Goal: Task Accomplishment & Management: Complete application form

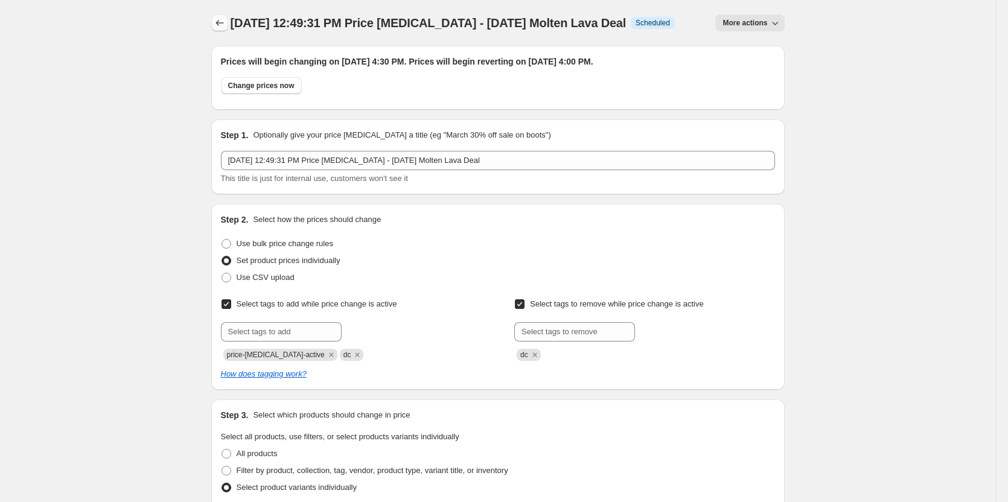
click at [221, 27] on icon "Price change jobs" at bounding box center [220, 23] width 12 height 12
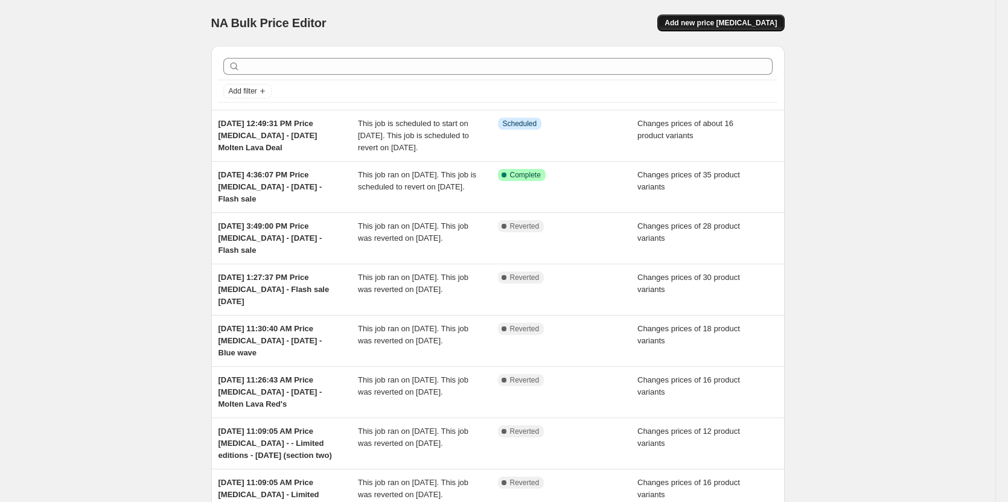
click at [752, 26] on span "Add new price [MEDICAL_DATA]" at bounding box center [720, 23] width 112 height 10
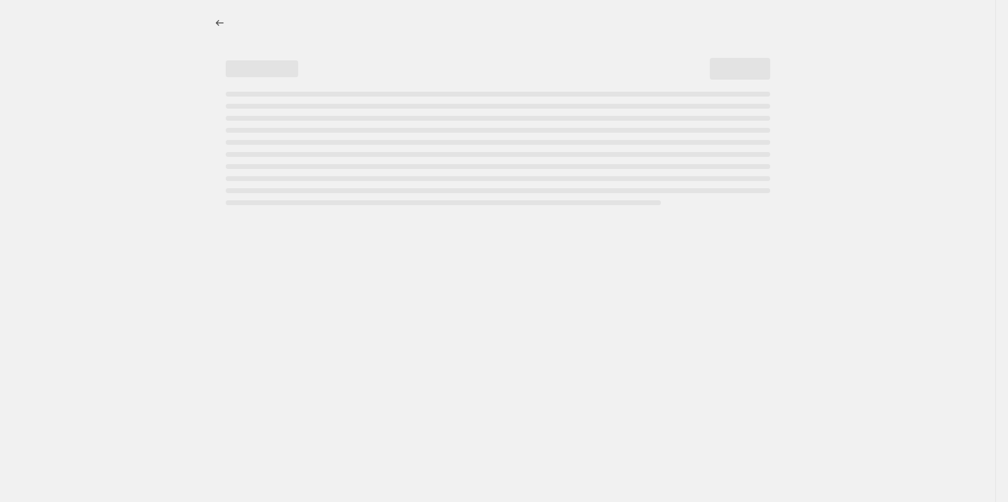
select select "percentage"
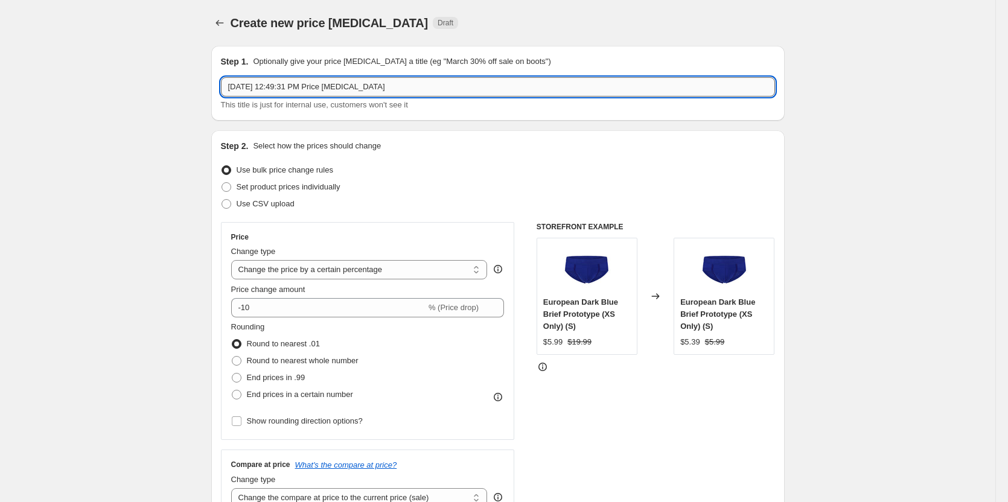
click at [408, 86] on input "[DATE] 12:49:31 PM Price [MEDICAL_DATA]" at bounding box center [498, 86] width 554 height 19
paste input "No protection after this..."
type input "[DATE] 12:49:31 PM Price [MEDICAL_DATA] - No protection after this... XS [DATE]"
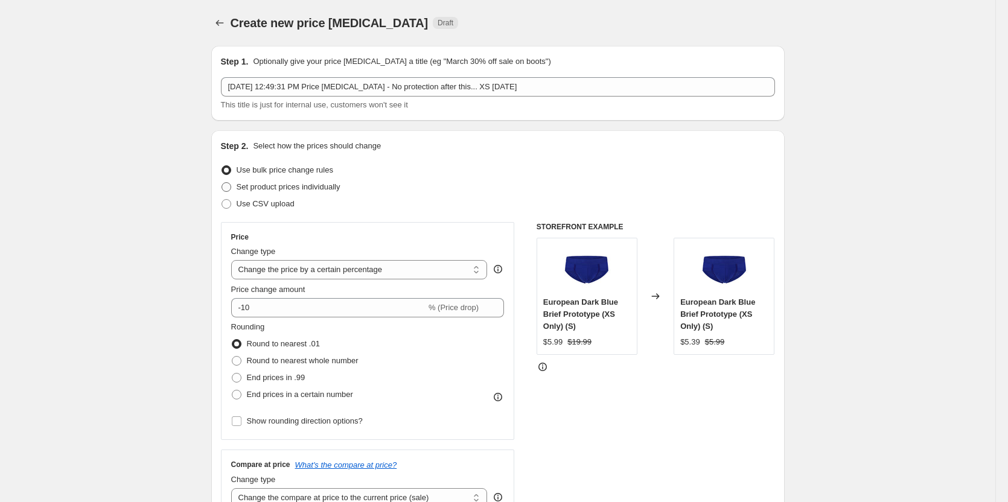
click at [279, 187] on span "Set product prices individually" at bounding box center [289, 186] width 104 height 9
click at [222, 183] on input "Set product prices individually" at bounding box center [221, 182] width 1 height 1
radio input "true"
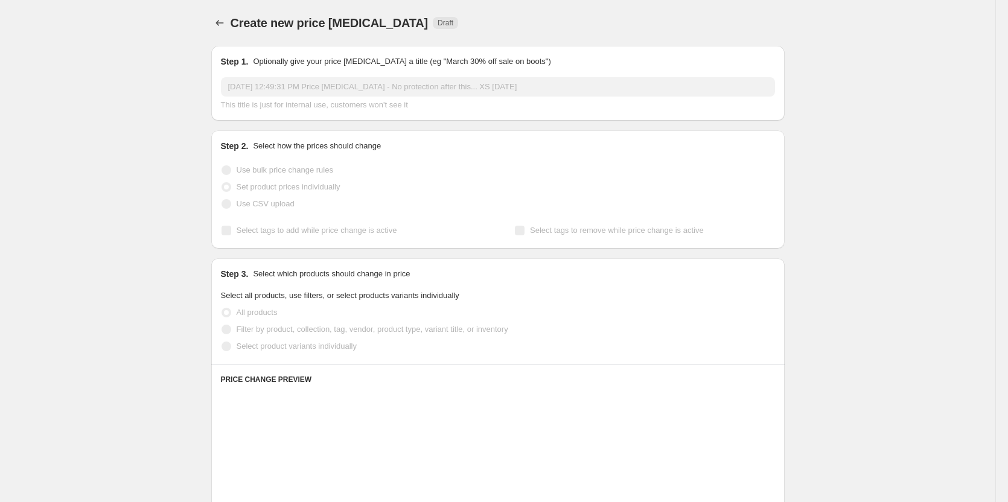
click at [284, 224] on span "Select tags to add while price change is active" at bounding box center [317, 230] width 161 height 12
click at [231, 226] on input "Select tags to add while price change is active" at bounding box center [226, 231] width 10 height 10
checkbox input "true"
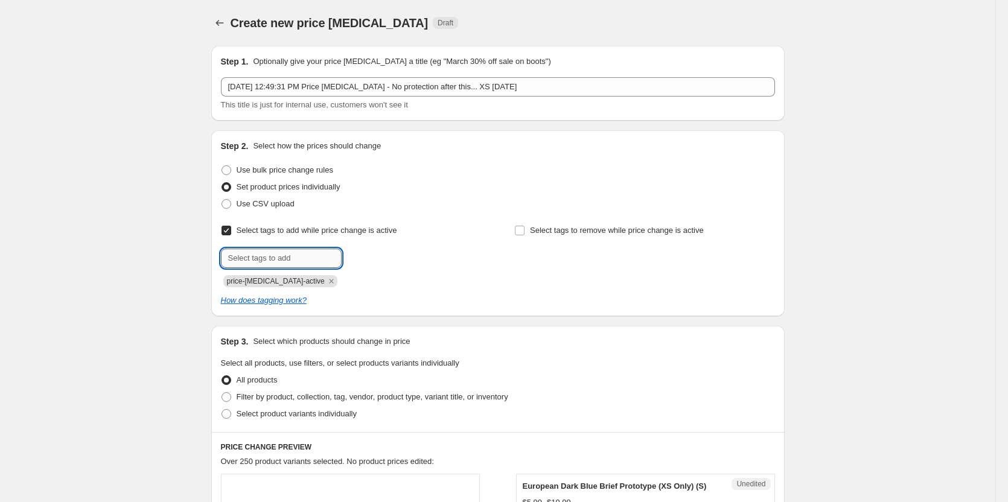
click at [282, 258] on input "text" at bounding box center [281, 258] width 121 height 19
type input "dc"
click at [391, 258] on div "dc Add dc" at bounding box center [351, 258] width 260 height 19
click at [372, 257] on span "dc" at bounding box center [371, 257] width 8 height 8
click at [567, 227] on span "Select tags to remove while price change is active" at bounding box center [617, 230] width 174 height 9
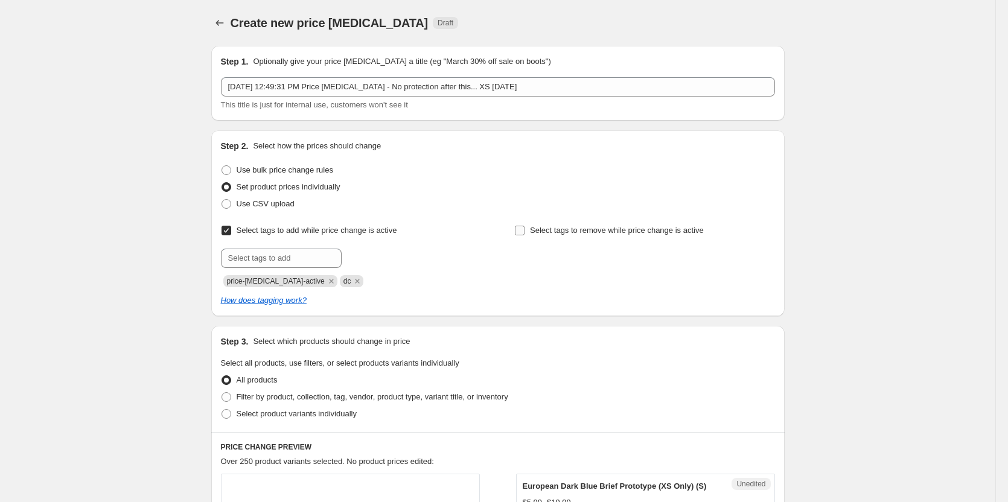
click at [524, 227] on input "Select tags to remove while price change is active" at bounding box center [520, 231] width 10 height 10
checkbox input "true"
click at [594, 258] on input "text" at bounding box center [574, 258] width 121 height 19
type input "dc"
click at [664, 258] on span "Add dc" at bounding box center [657, 257] width 25 height 10
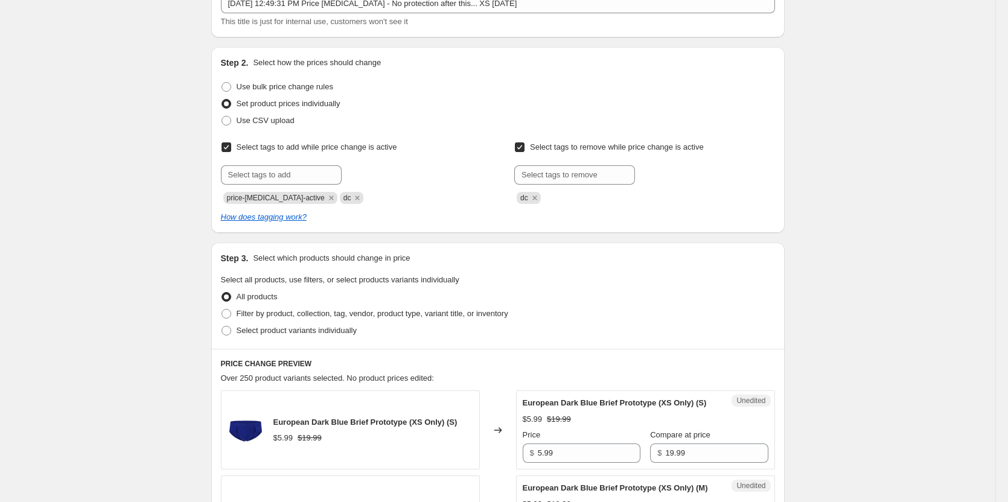
scroll to position [181, 0]
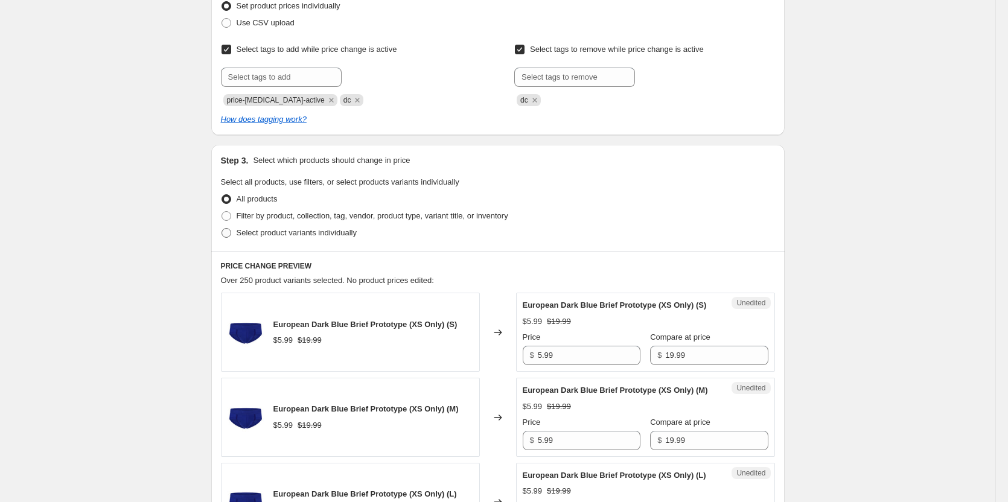
click at [259, 235] on span "Select product variants individually" at bounding box center [297, 232] width 120 height 9
click at [222, 229] on input "Select product variants individually" at bounding box center [221, 228] width 1 height 1
radio input "true"
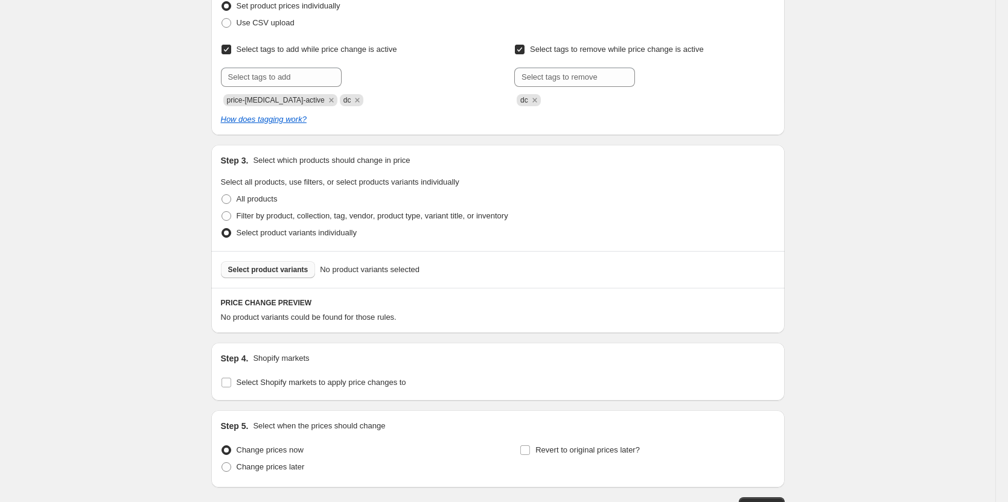
click at [291, 273] on span "Select product variants" at bounding box center [268, 270] width 80 height 10
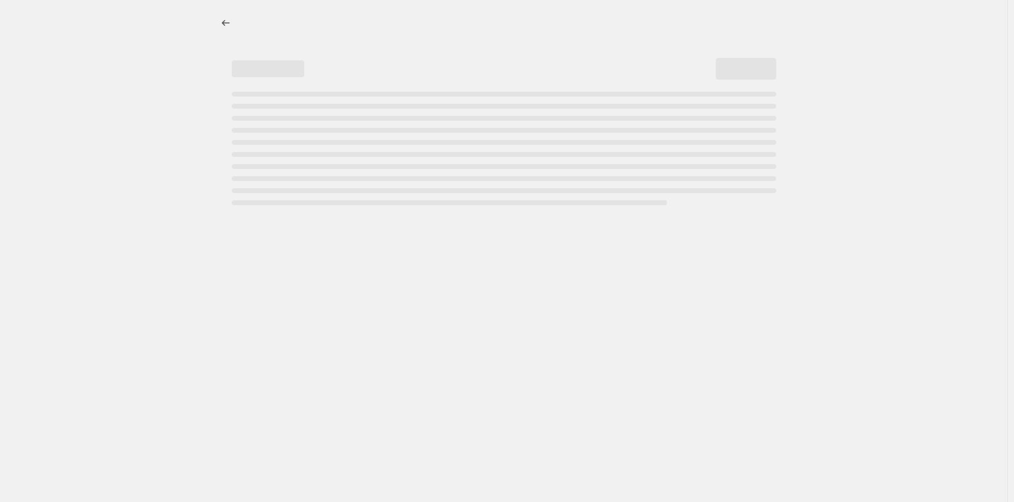
select select "percentage"
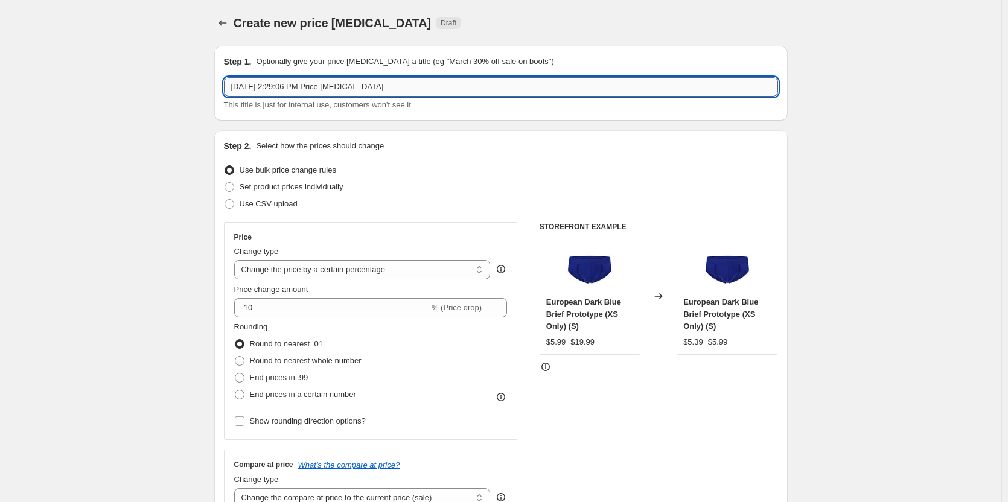
click at [378, 85] on input "Oct 6, 2025, 2:29:06 PM Price change job" at bounding box center [501, 86] width 554 height 19
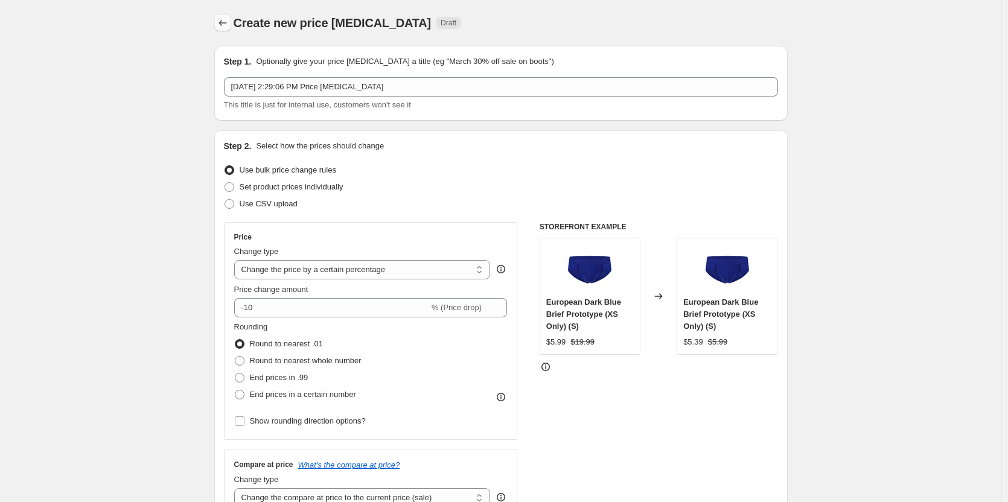
click at [217, 18] on div at bounding box center [223, 22] width 19 height 17
click at [228, 21] on icon "Price change jobs" at bounding box center [223, 23] width 12 height 12
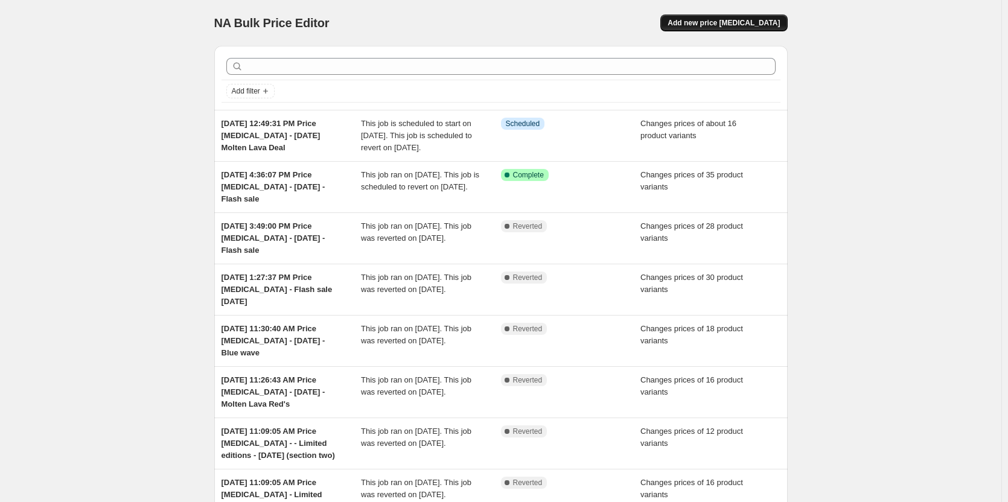
click at [772, 25] on span "Add new price [MEDICAL_DATA]" at bounding box center [723, 23] width 112 height 10
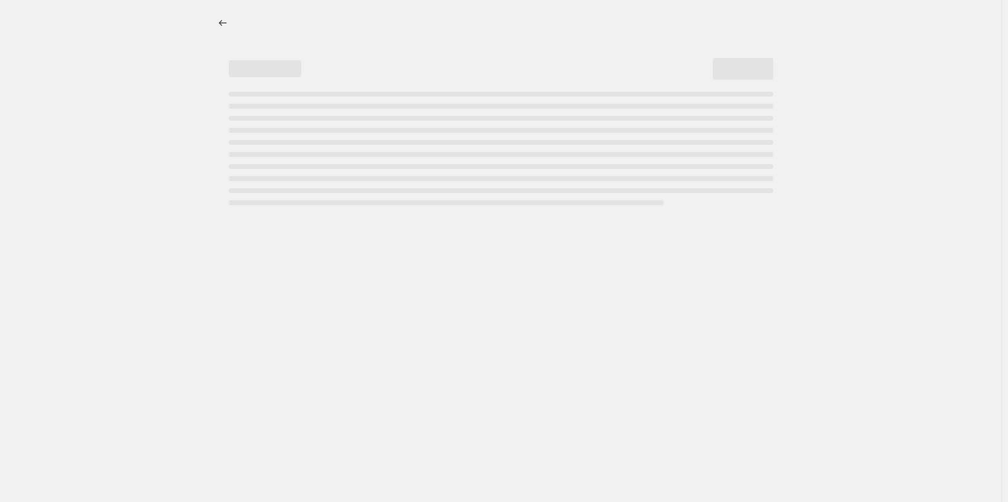
select select "percentage"
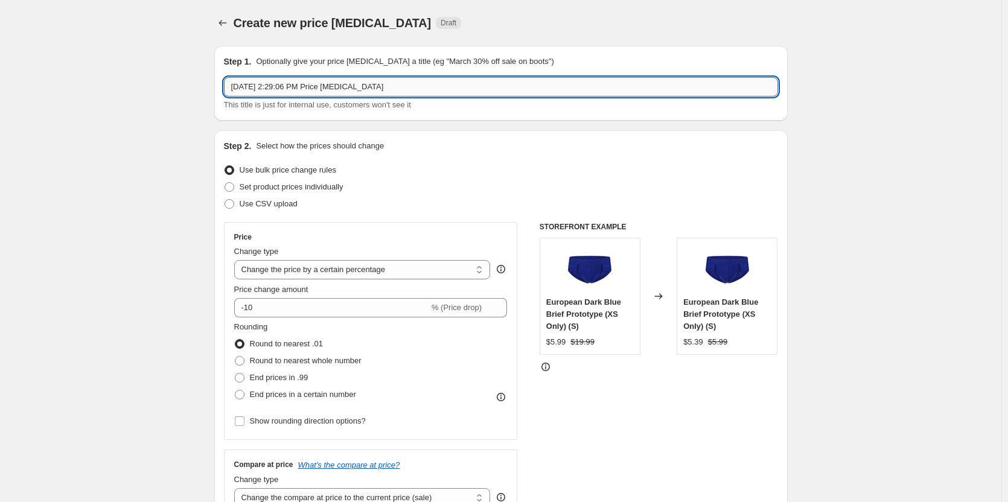
click at [412, 91] on input "Oct 6, 2025, 2:29:06 PM Price change job" at bounding box center [501, 86] width 554 height 19
click at [468, 91] on input "Oct 6, 2025, 2:29:06 PM Price change job -" at bounding box center [501, 86] width 554 height 19
paste input "All XS Segmented Products"
type input "Oct 6, 2025, 2:29:06 PM Price change job - All XS Segmented Products"
click at [526, 139] on div "Step 2. Select how the prices should change Use bulk price change rules Set pro…" at bounding box center [500, 342] width 573 height 424
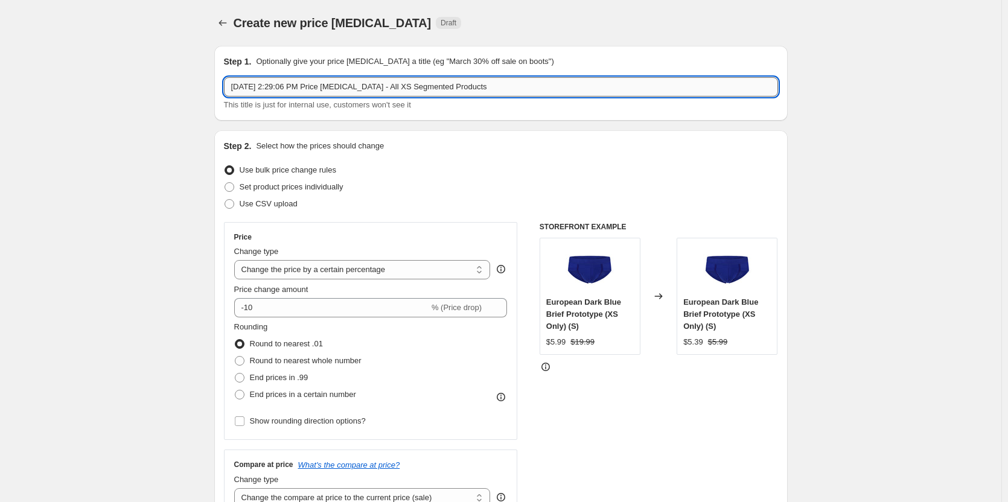
click at [497, 91] on input "Oct 6, 2025, 2:29:06 PM Price change job - All XS Segmented Products" at bounding box center [501, 86] width 554 height 19
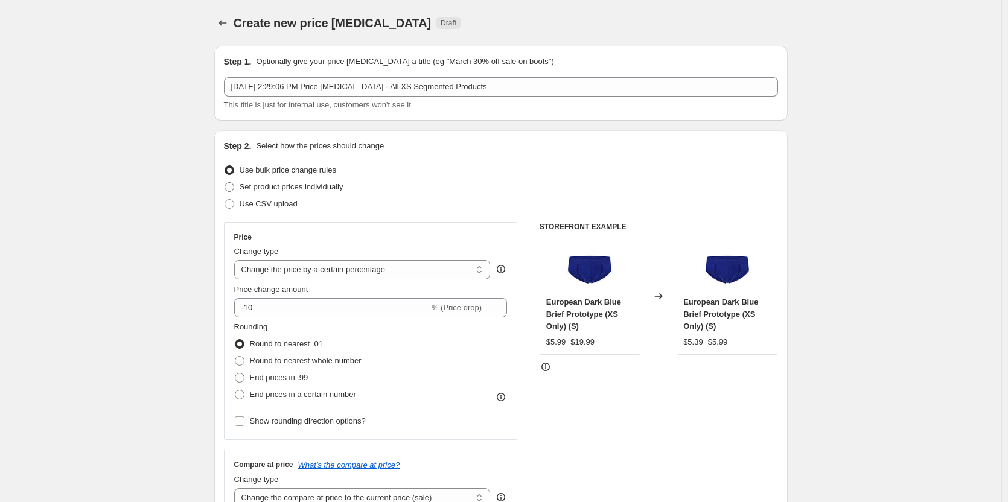
click at [281, 188] on span "Set product prices individually" at bounding box center [292, 186] width 104 height 9
click at [225, 183] on input "Set product prices individually" at bounding box center [224, 182] width 1 height 1
radio input "true"
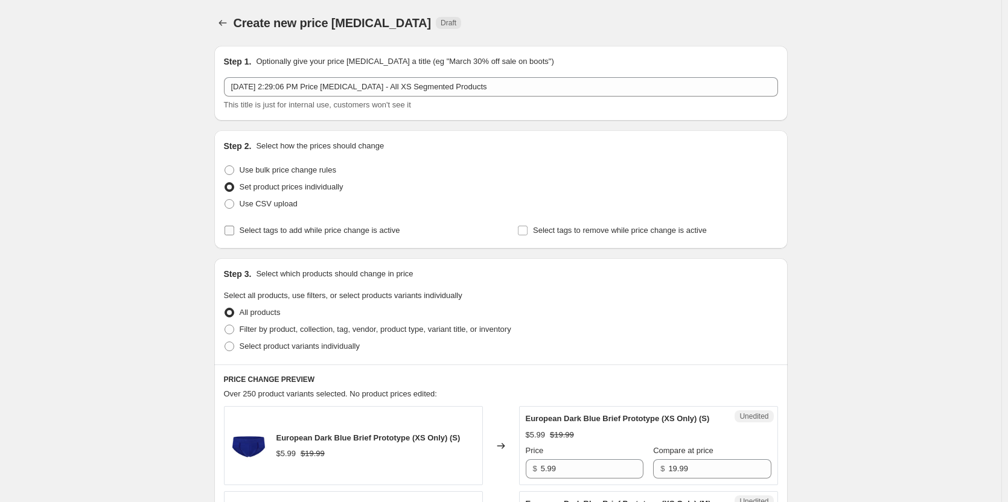
click at [294, 234] on span "Select tags to add while price change is active" at bounding box center [320, 230] width 161 height 9
click at [234, 234] on input "Select tags to add while price change is active" at bounding box center [229, 231] width 10 height 10
checkbox input "true"
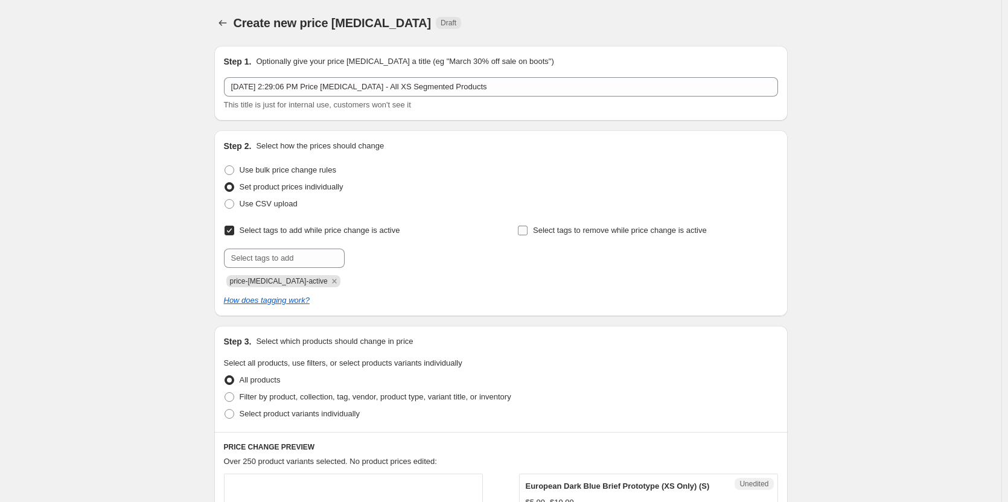
click at [591, 229] on span "Select tags to remove while price change is active" at bounding box center [620, 230] width 174 height 9
click at [527, 229] on input "Select tags to remove while price change is active" at bounding box center [523, 231] width 10 height 10
checkbox input "true"
drag, startPoint x: 304, startPoint y: 244, endPoint x: 304, endPoint y: 250, distance: 6.1
click at [304, 246] on div "Select tags to add while price change is active Submit price-change-job-active" at bounding box center [354, 254] width 260 height 65
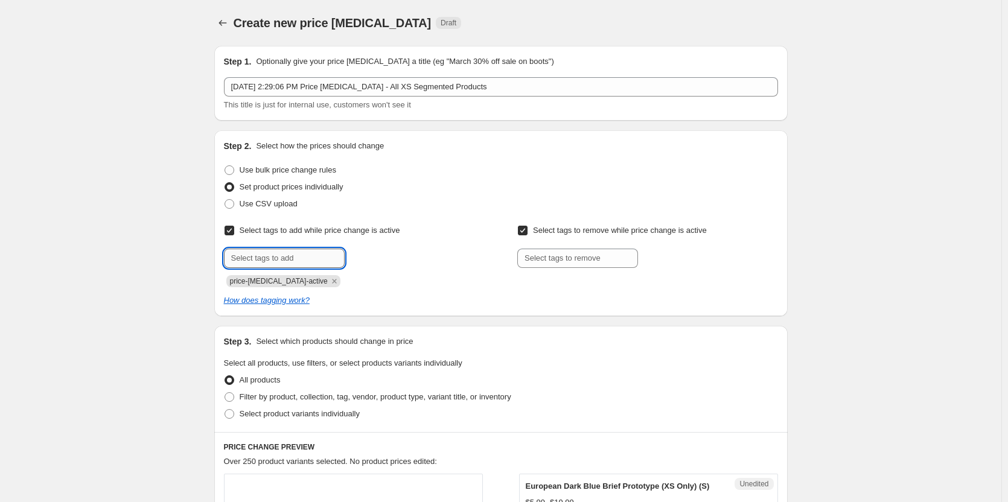
click at [304, 253] on input "text" at bounding box center [284, 258] width 121 height 19
type input "s"
type input "dc"
click at [378, 259] on span "dc" at bounding box center [375, 257] width 8 height 8
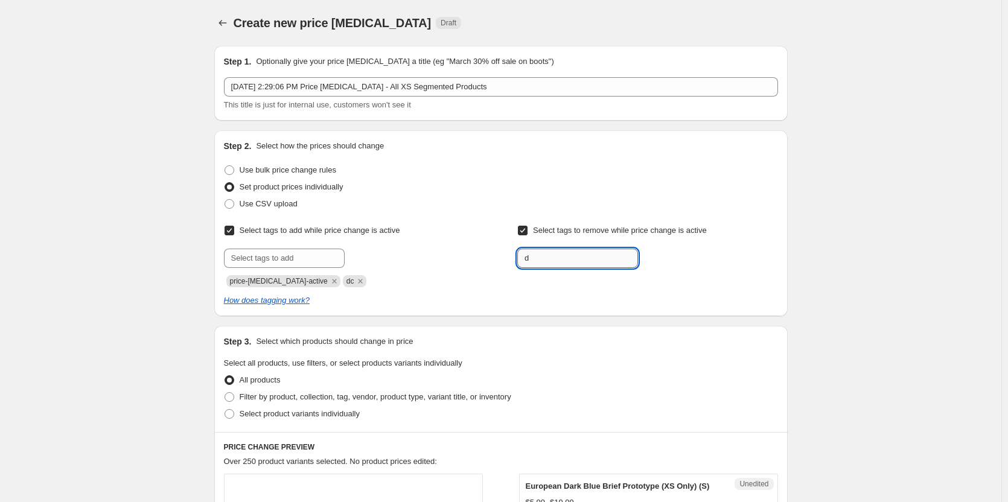
click at [549, 263] on input "d" at bounding box center [577, 258] width 121 height 19
type input "dc"
click at [642, 262] on div "dc Add dc" at bounding box center [647, 258] width 260 height 19
click at [662, 261] on b "Add" at bounding box center [655, 257] width 14 height 8
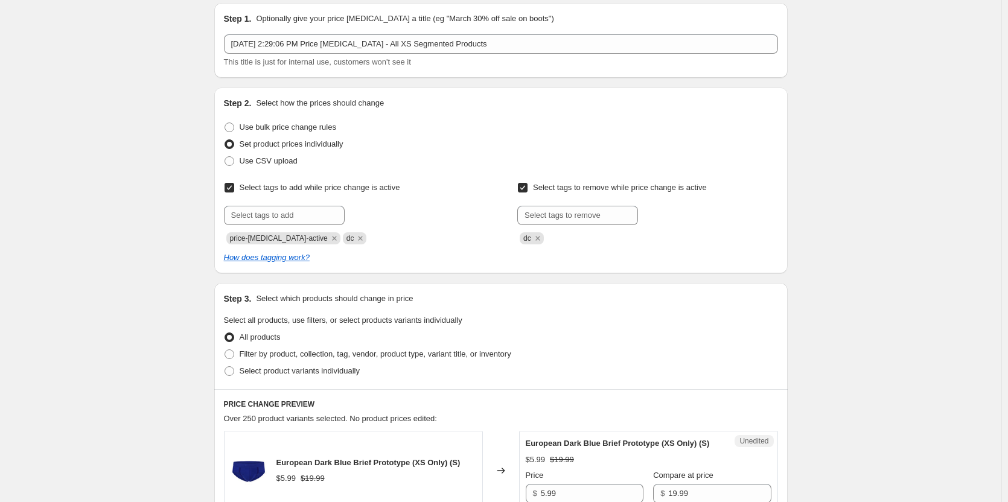
scroll to position [181, 0]
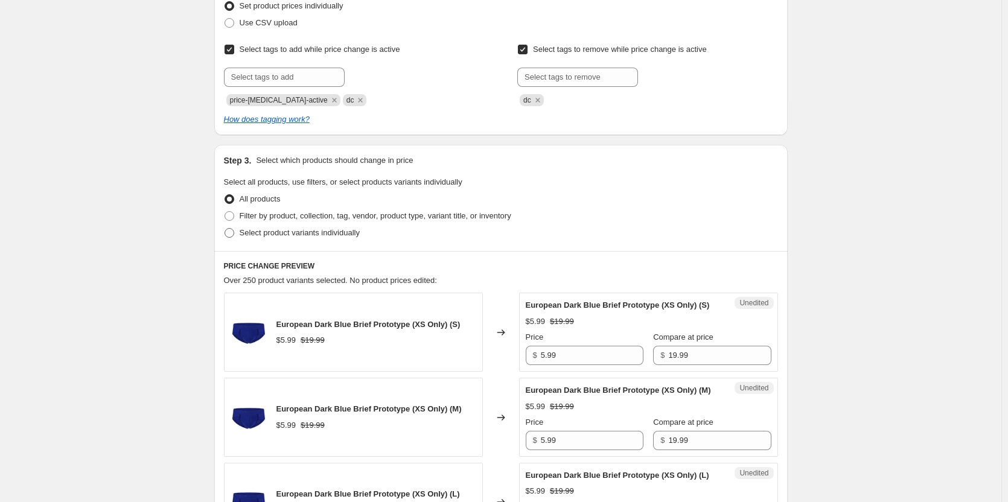
click at [274, 232] on span "Select product variants individually" at bounding box center [300, 232] width 120 height 9
click at [225, 229] on input "Select product variants individually" at bounding box center [224, 228] width 1 height 1
radio input "true"
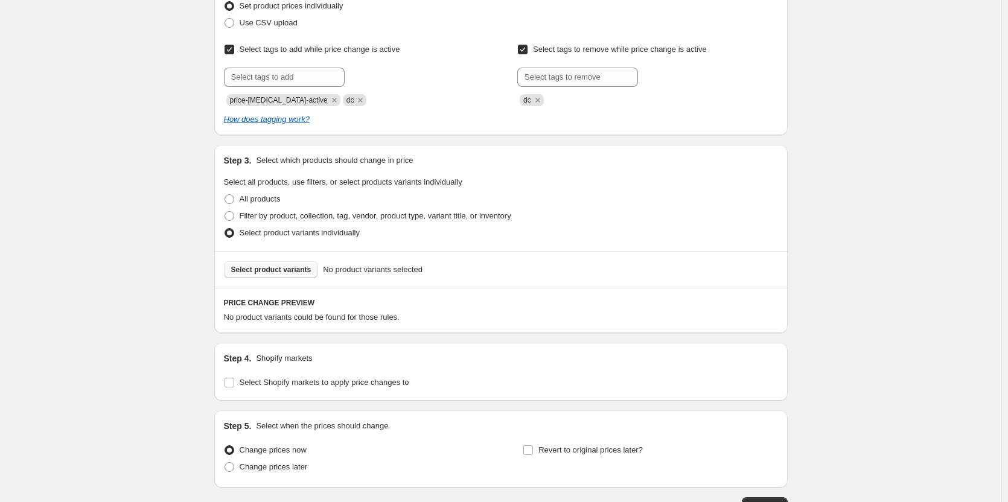
click at [289, 272] on span "Select product variants" at bounding box center [271, 270] width 80 height 10
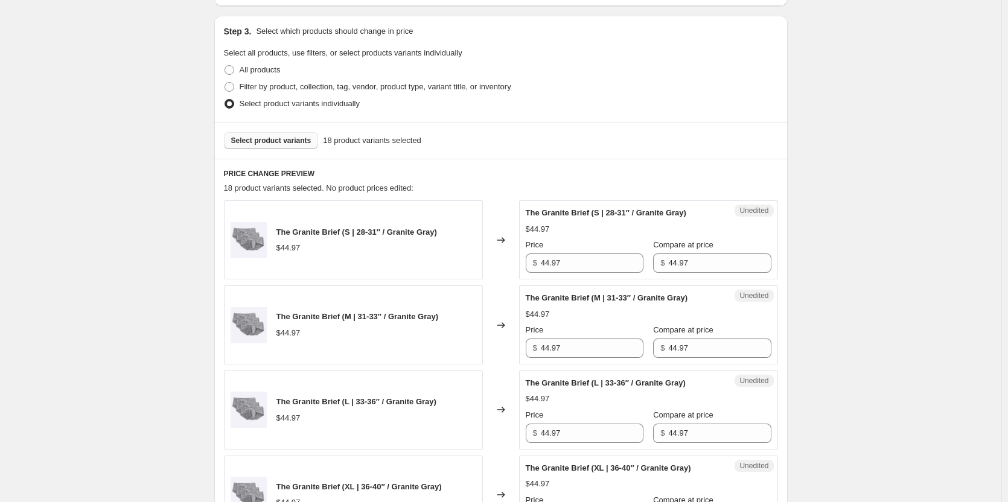
scroll to position [362, 0]
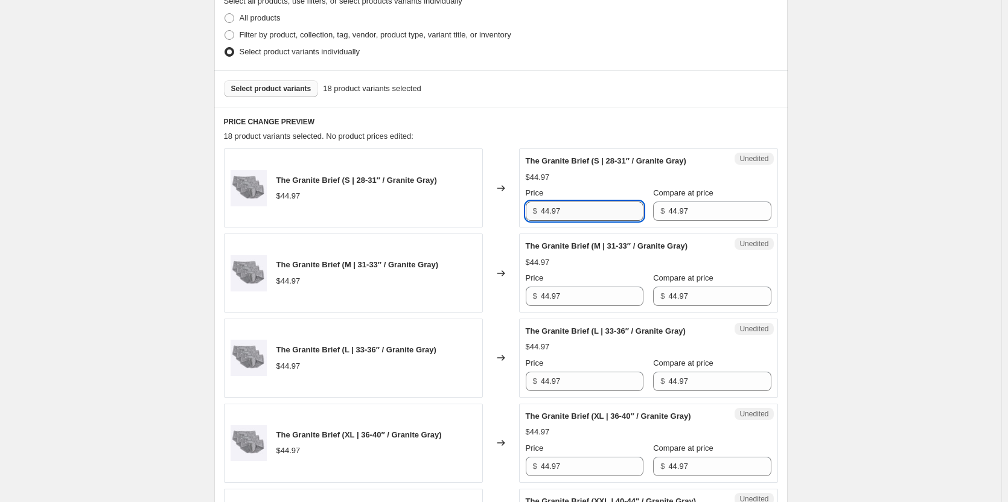
click at [585, 208] on input "44.97" at bounding box center [592, 211] width 103 height 19
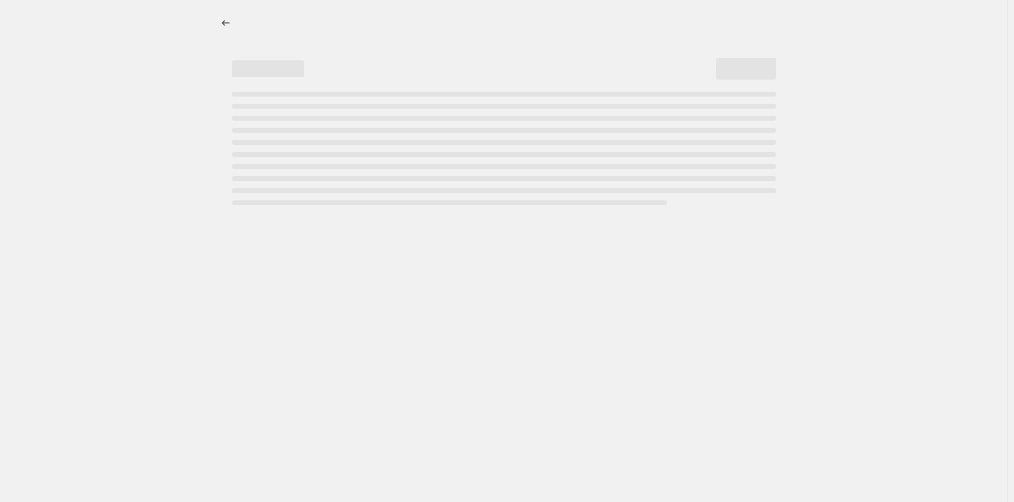
select select "percentage"
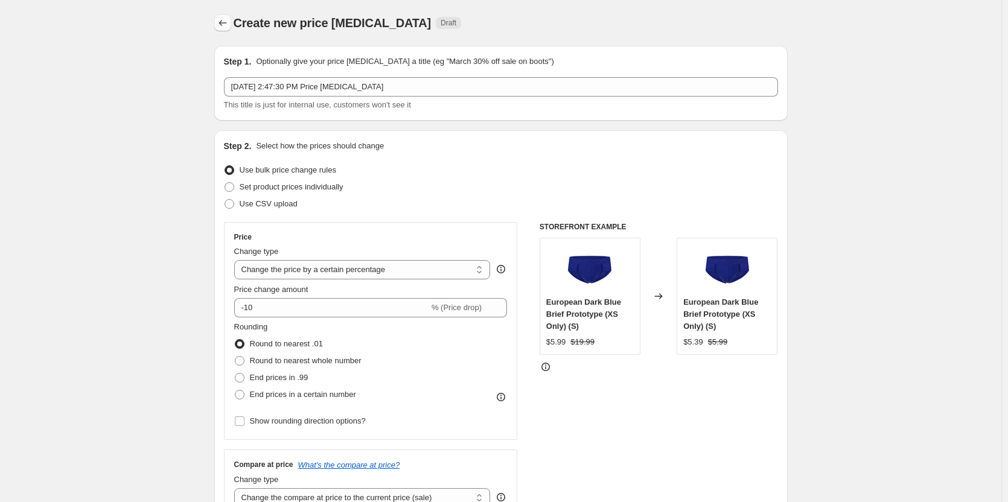
click at [229, 24] on icon "Price change jobs" at bounding box center [223, 23] width 12 height 12
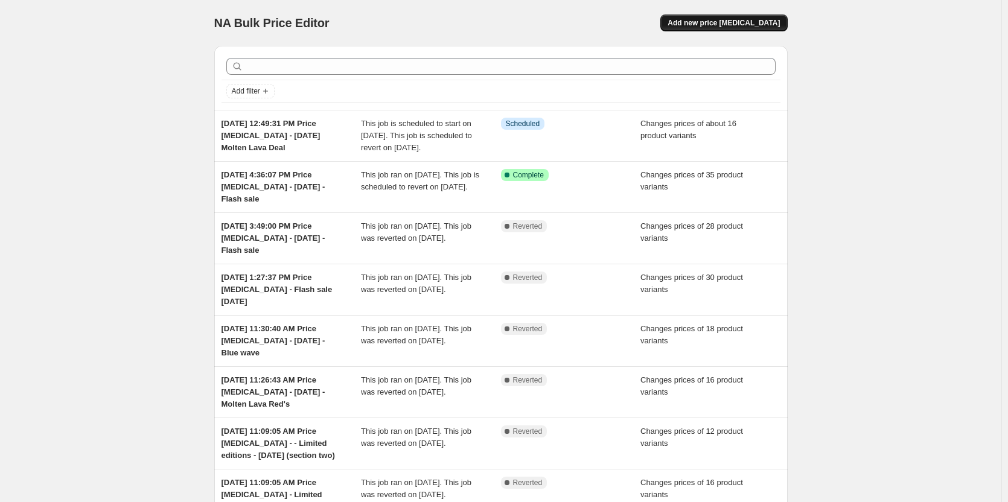
click at [744, 28] on button "Add new price [MEDICAL_DATA]" at bounding box center [723, 22] width 127 height 17
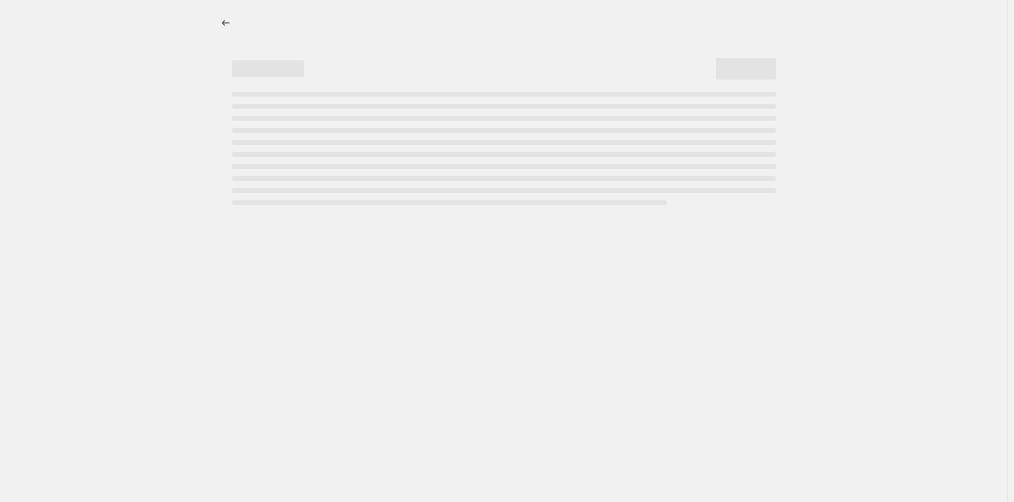
select select "percentage"
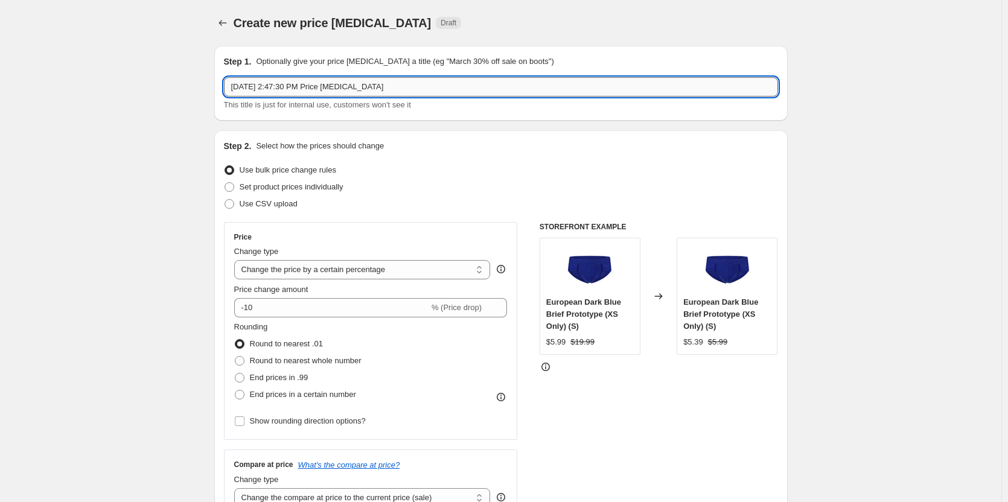
click at [427, 87] on input "Oct 6, 2025, 2:47:30 PM Price change job" at bounding box center [501, 86] width 554 height 19
click at [519, 80] on input "Oct 6, 2025, 2:47:30 PM Price change job -" at bounding box center [501, 86] width 554 height 19
paste input "All XS Segmented Products"
type input "Oct 6, 2025, 2:47:30 PM Price change job - All XS Segmented Products 06/10/2025"
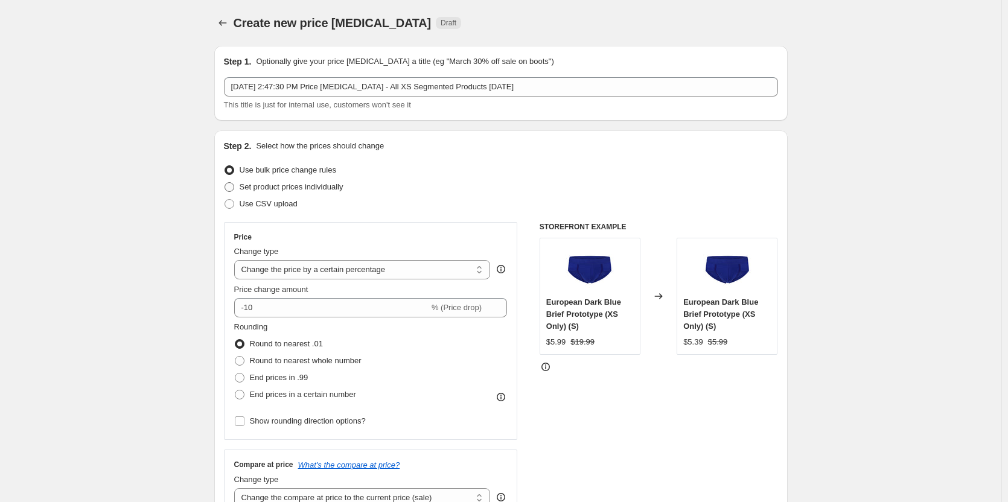
click at [276, 188] on span "Set product prices individually" at bounding box center [292, 186] width 104 height 9
click at [225, 183] on input "Set product prices individually" at bounding box center [224, 182] width 1 height 1
radio input "true"
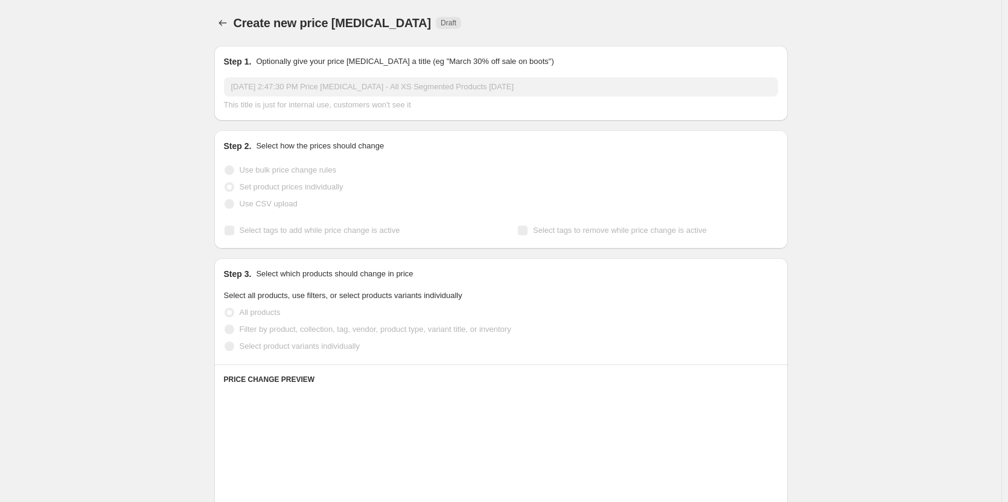
click at [289, 233] on span "Select tags to add while price change is active" at bounding box center [320, 230] width 161 height 9
click at [234, 233] on input "Select tags to add while price change is active" at bounding box center [229, 231] width 10 height 10
checkbox input "true"
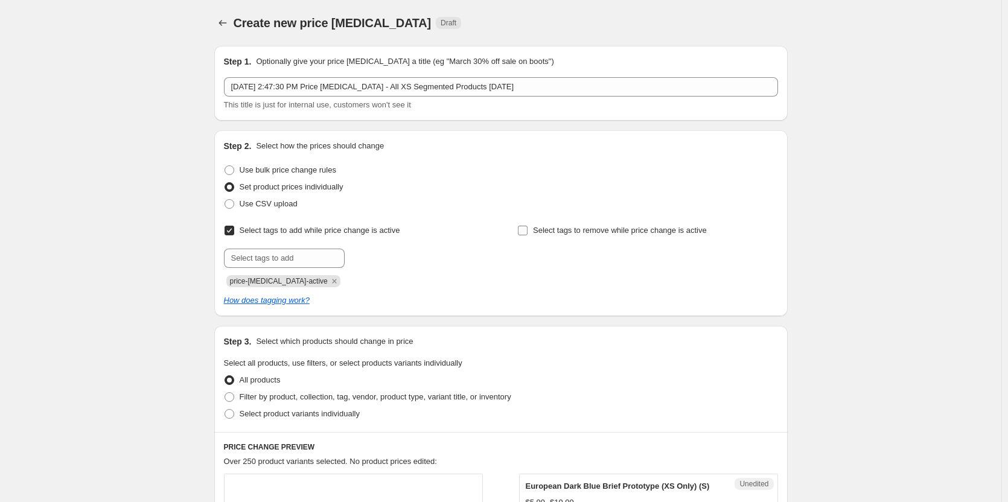
click at [556, 234] on span "Select tags to remove while price change is active" at bounding box center [620, 230] width 174 height 9
click at [527, 234] on input "Select tags to remove while price change is active" at bounding box center [523, 231] width 10 height 10
checkbox input "true"
click at [314, 270] on div "Submit price-change-job-active" at bounding box center [354, 268] width 260 height 39
click at [308, 261] on input "text" at bounding box center [284, 258] width 121 height 19
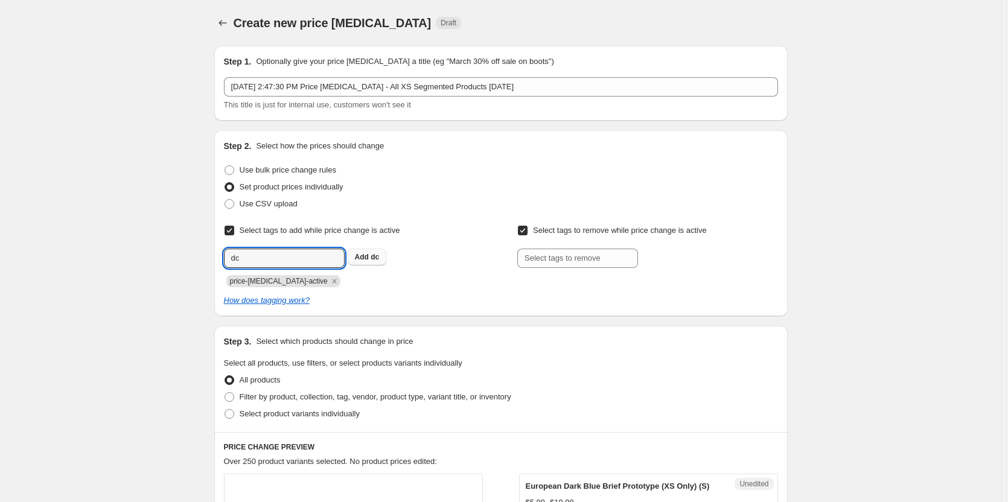
type input "dc"
click at [378, 263] on button "Add dc" at bounding box center [367, 257] width 39 height 17
click at [573, 244] on div "Select tags to remove while price change is active Submit" at bounding box center [647, 245] width 260 height 46
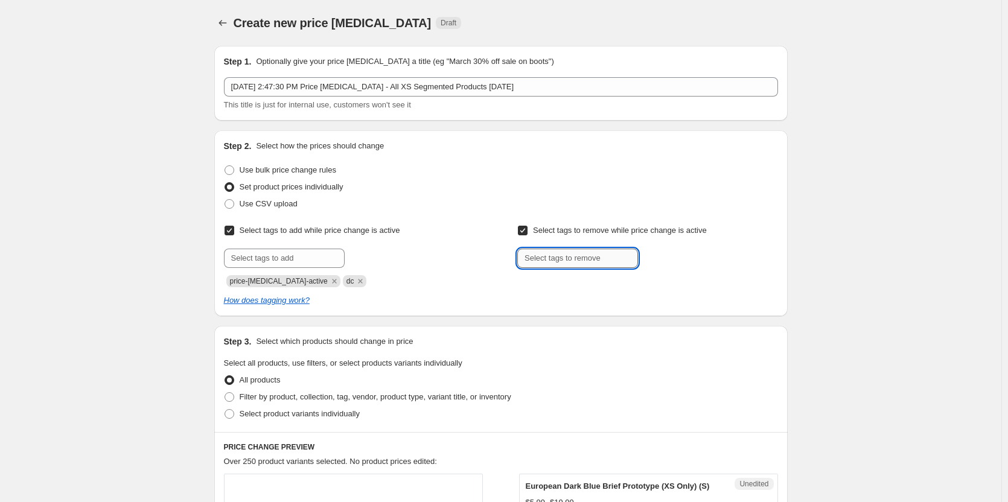
click at [572, 259] on input "text" at bounding box center [577, 258] width 121 height 19
type input "dc"
click at [689, 259] on div "dc Add dc" at bounding box center [647, 258] width 260 height 19
click at [671, 258] on span "dc" at bounding box center [668, 257] width 8 height 8
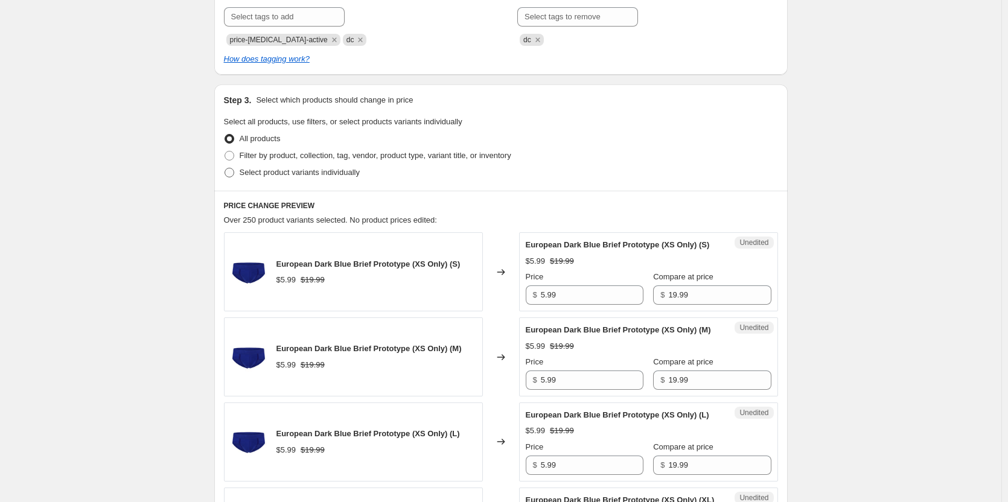
click at [288, 174] on span "Select product variants individually" at bounding box center [300, 172] width 120 height 9
click at [225, 168] on input "Select product variants individually" at bounding box center [224, 168] width 1 height 1
radio input "true"
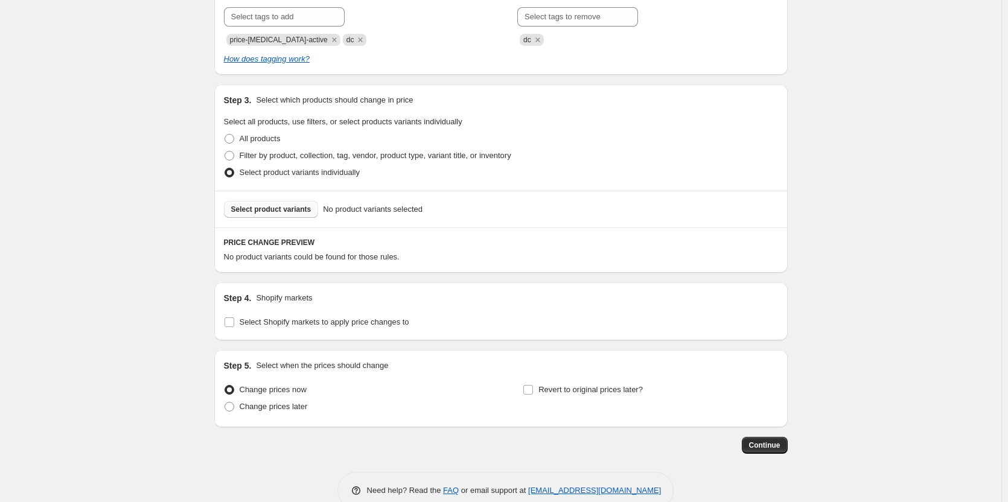
click at [296, 209] on span "Select product variants" at bounding box center [271, 210] width 80 height 10
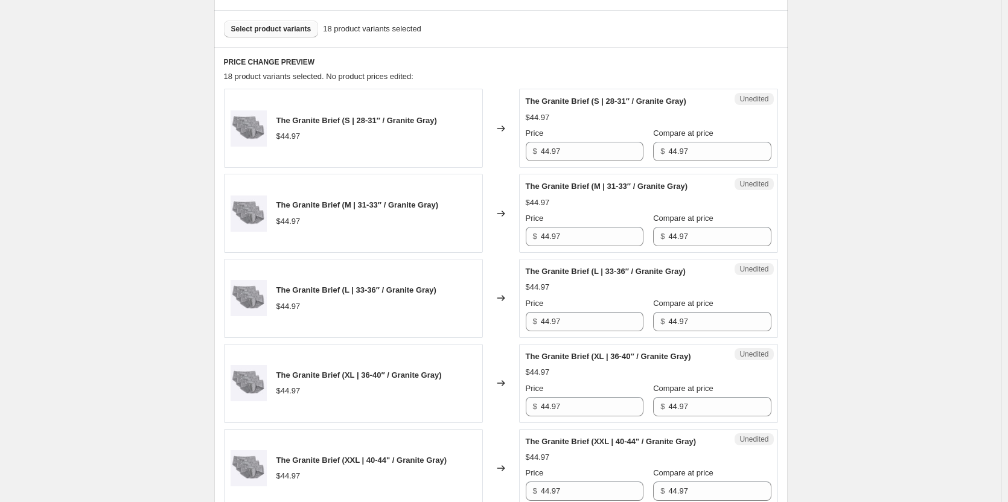
scroll to position [422, 0]
click at [585, 154] on input "44.97" at bounding box center [592, 150] width 103 height 19
click at [587, 157] on input "44.97" at bounding box center [592, 150] width 103 height 19
click at [587, 154] on input "44.97" at bounding box center [592, 150] width 103 height 19
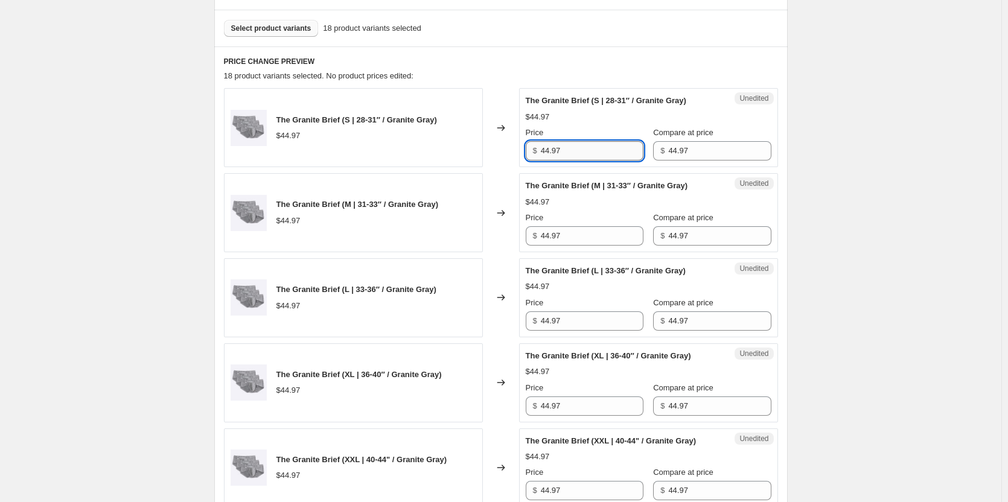
click at [587, 154] on input "44.97" at bounding box center [592, 150] width 103 height 19
type input "29.99"
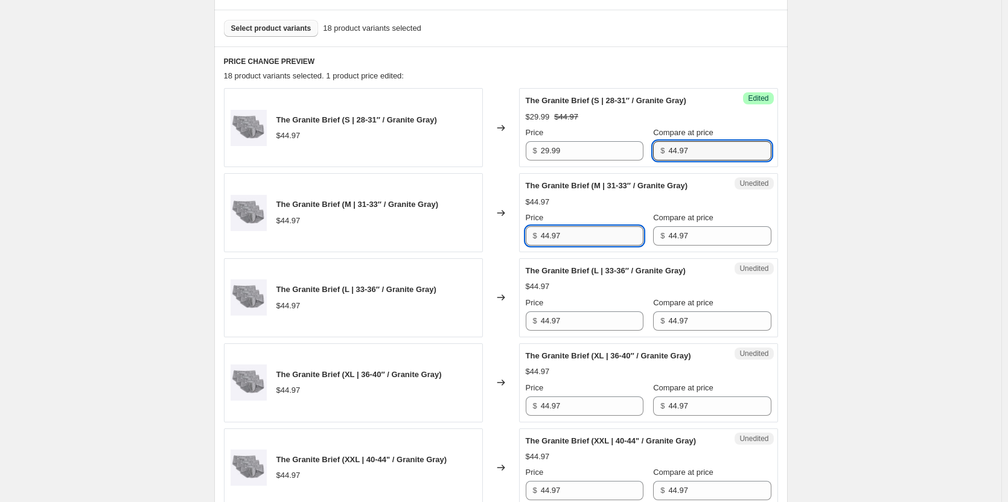
click at [565, 235] on input "44.97" at bounding box center [592, 235] width 103 height 19
type input "29.99"
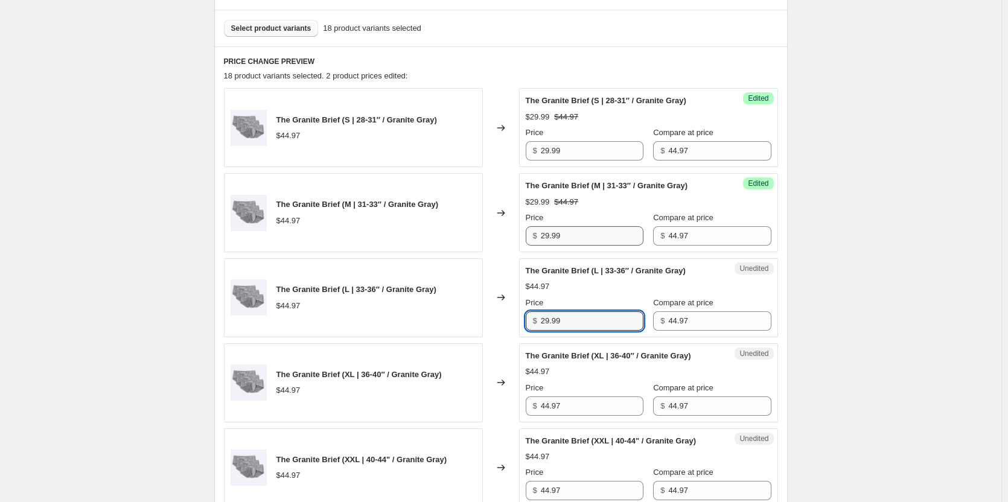
type input "29.99"
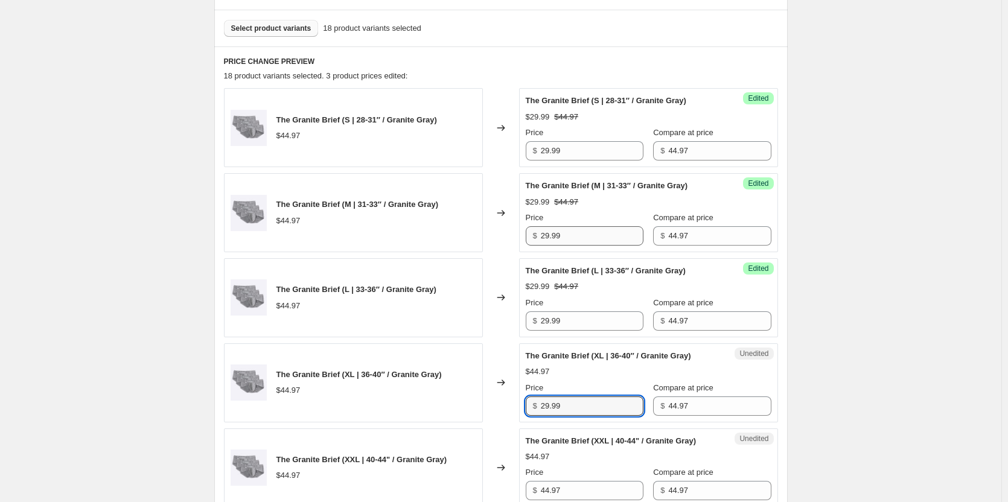
type input "29.99"
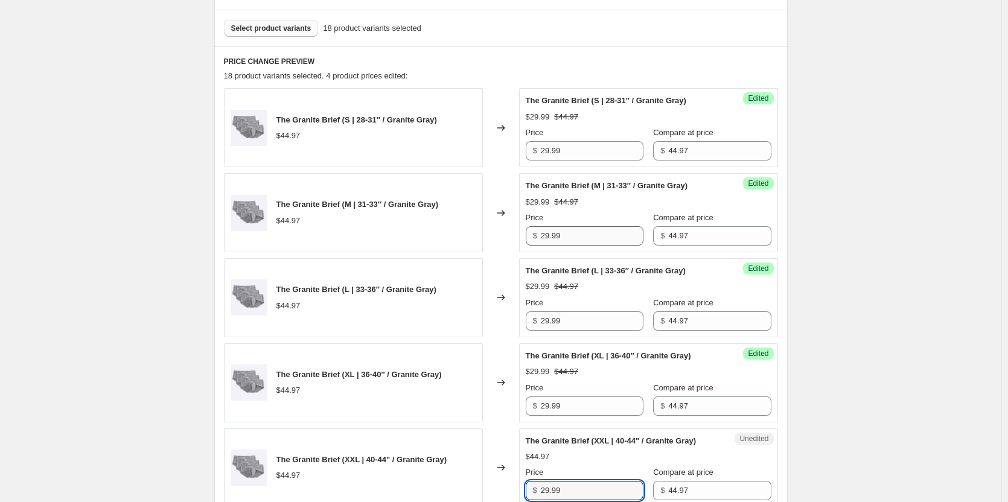
type input "29.99"
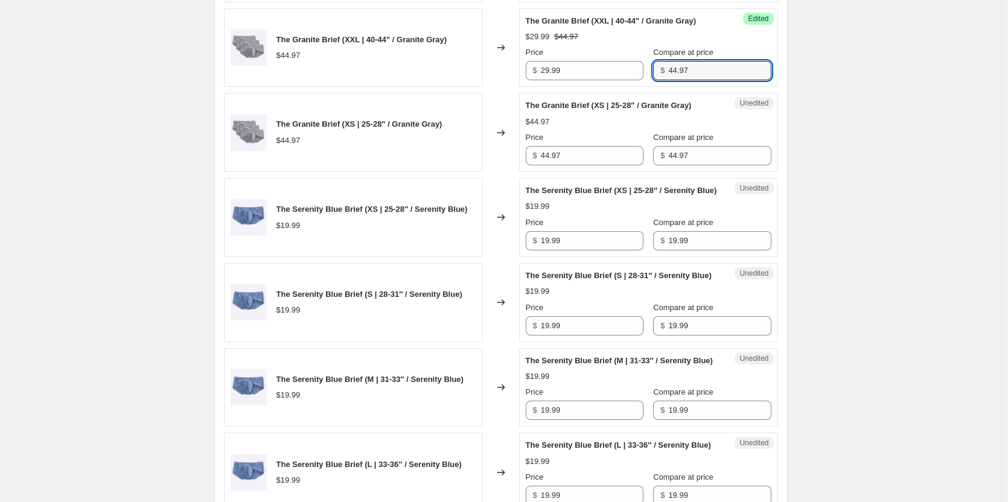
scroll to position [845, 0]
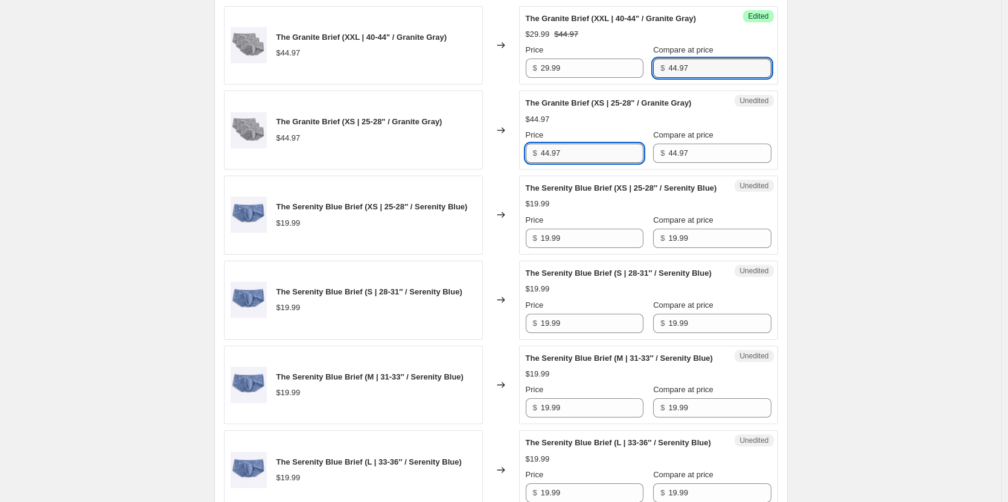
click at [561, 151] on input "44.97" at bounding box center [592, 153] width 103 height 19
type input "29.99"
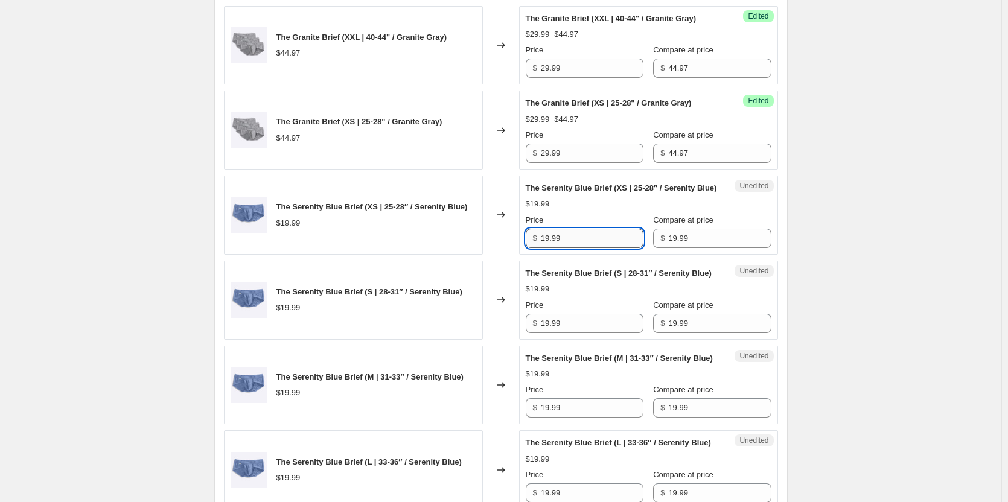
click at [582, 246] on input "19.99" at bounding box center [592, 238] width 103 height 19
click at [582, 248] on input "19.99" at bounding box center [592, 238] width 103 height 19
type input "13.99"
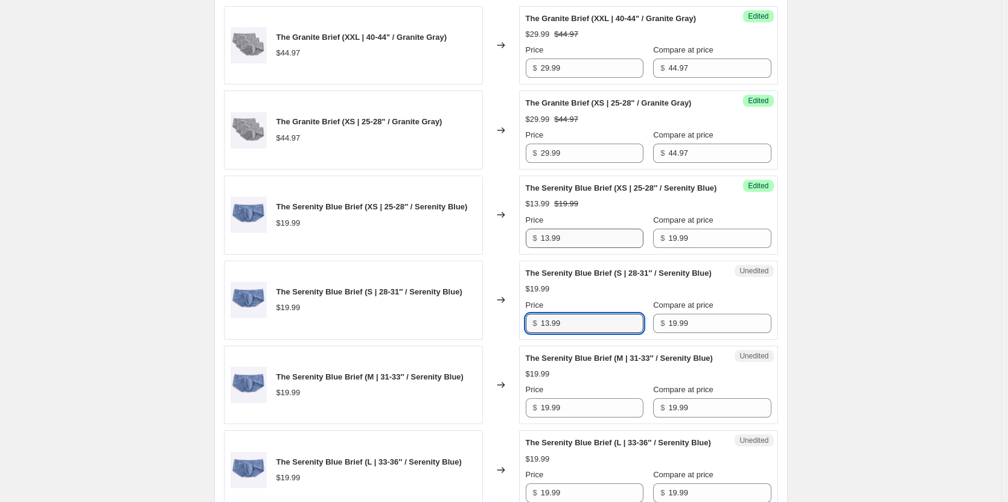
type input "13.99"
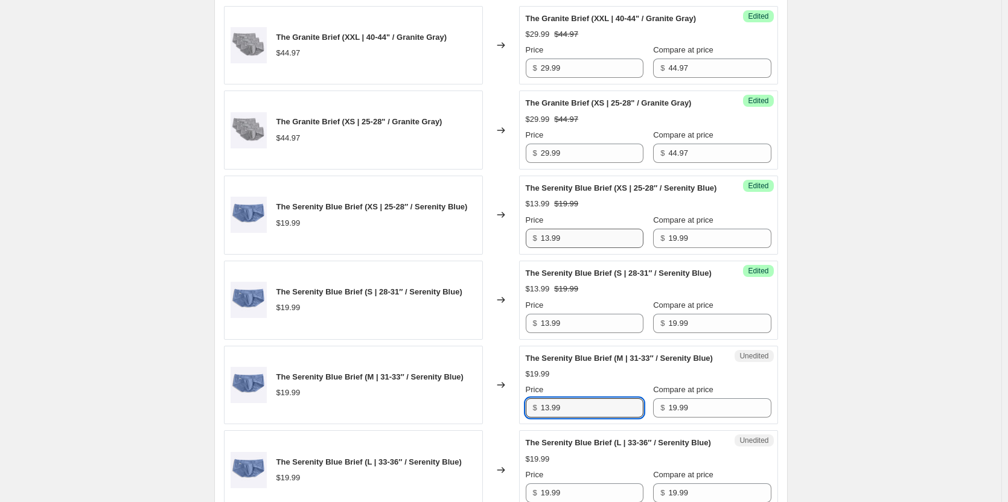
type input "13.99"
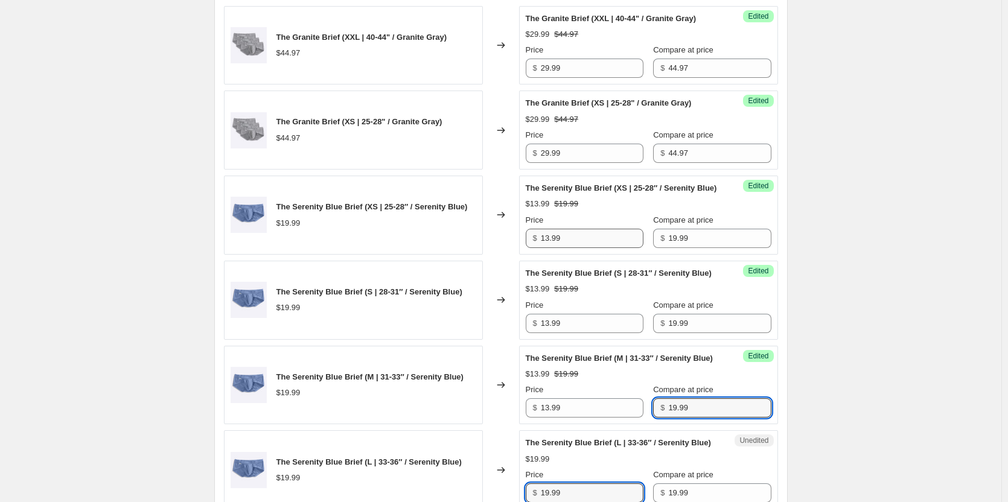
scroll to position [1135, 0]
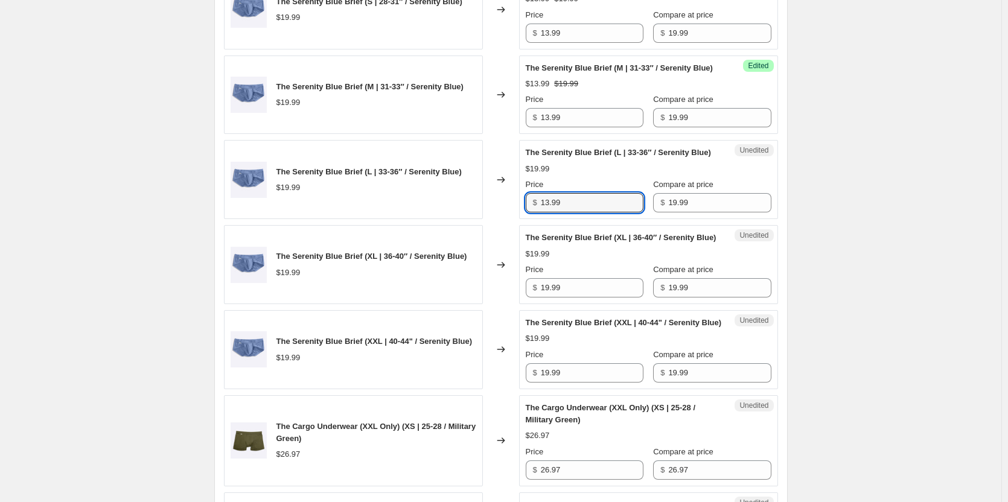
type input "13.99"
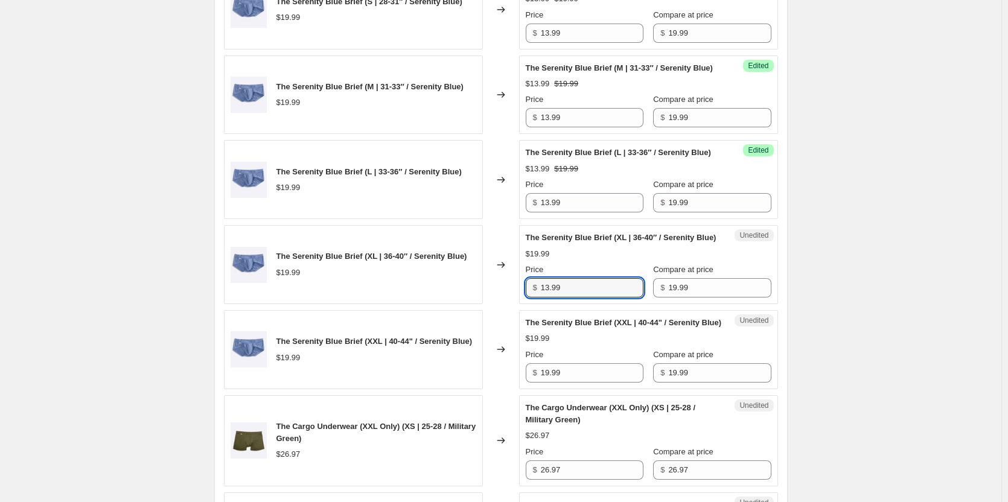
type input "13.99"
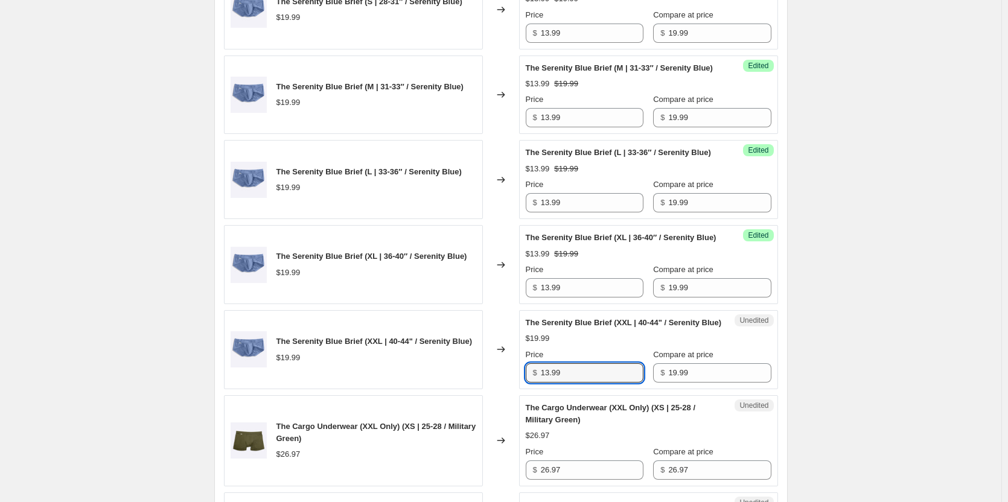
type input "13.99"
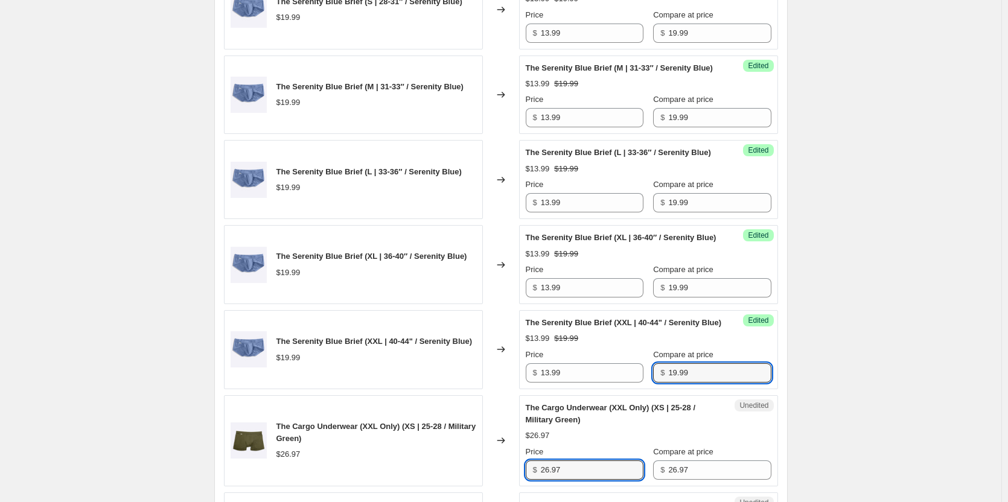
scroll to position [1427, 0]
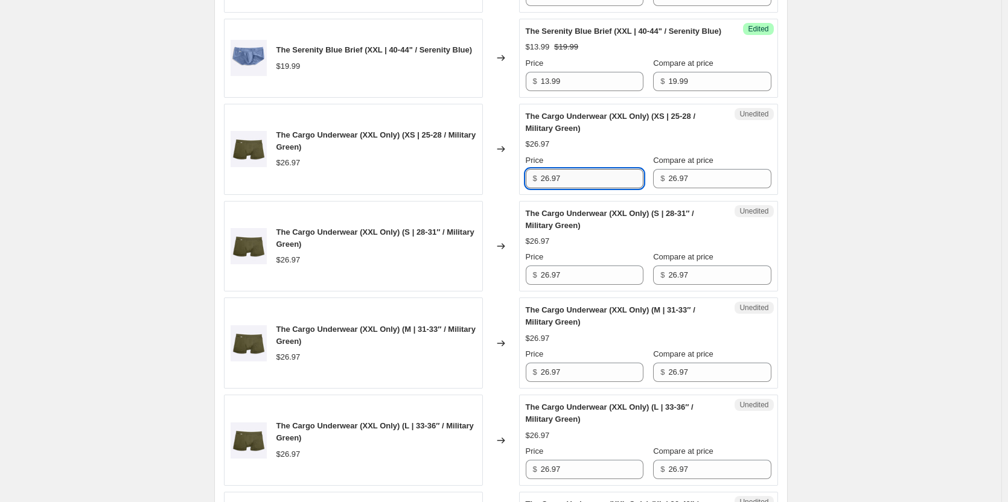
click at [591, 188] on input "26.97" at bounding box center [592, 178] width 103 height 19
type input "18.89"
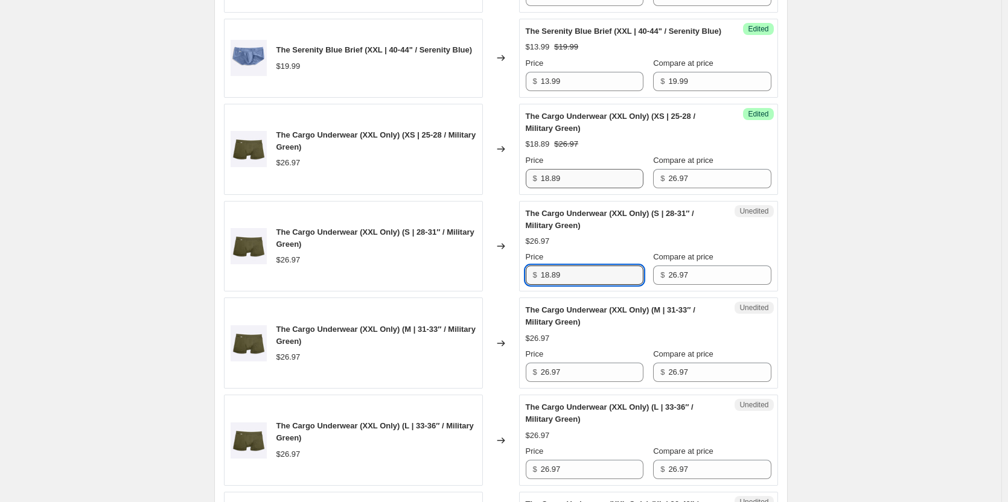
type input "18.89"
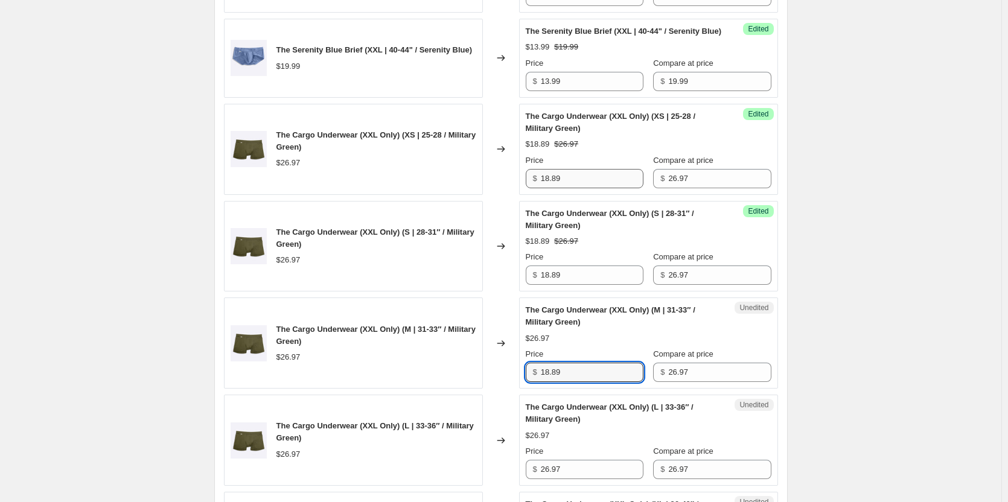
type input "18.89"
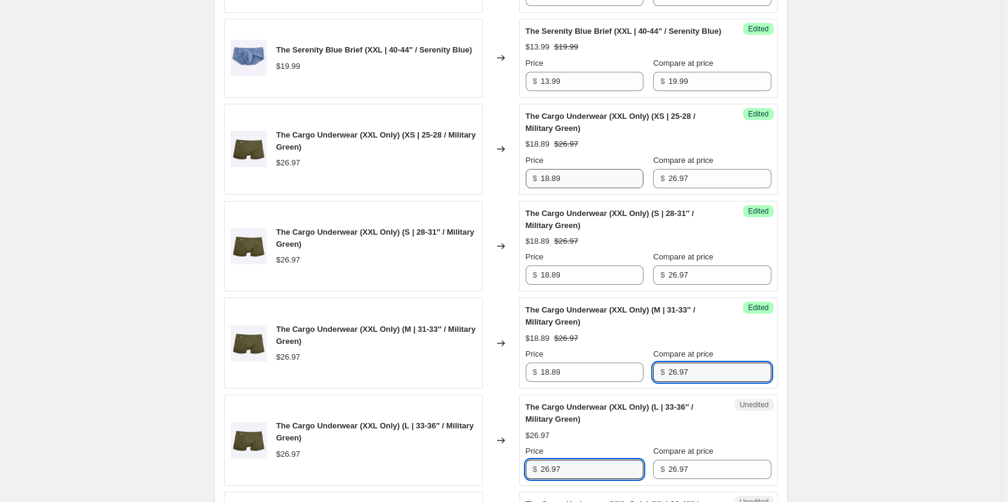
scroll to position [1717, 0]
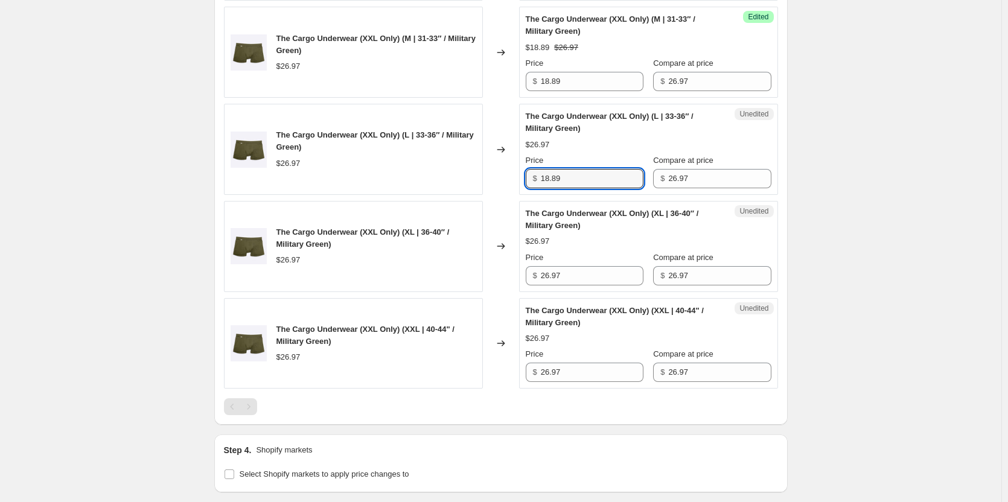
type input "18.89"
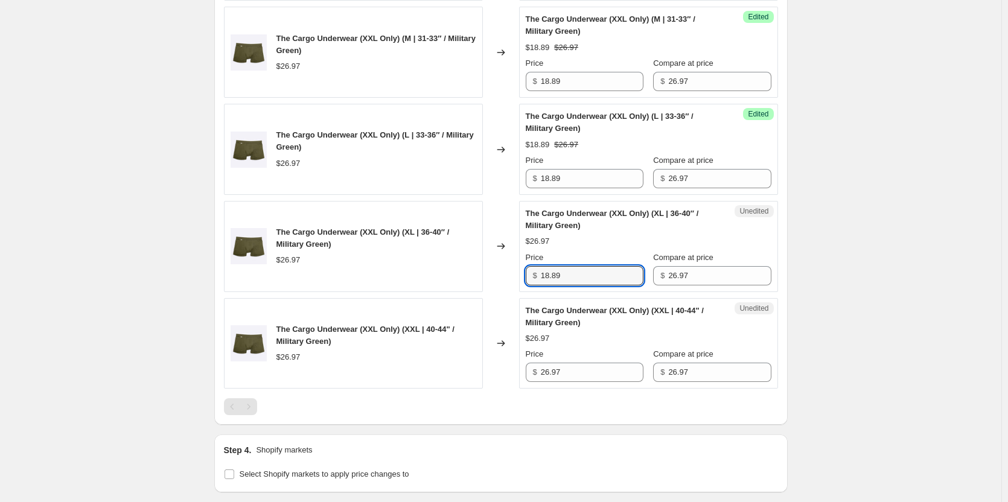
type input "18.89"
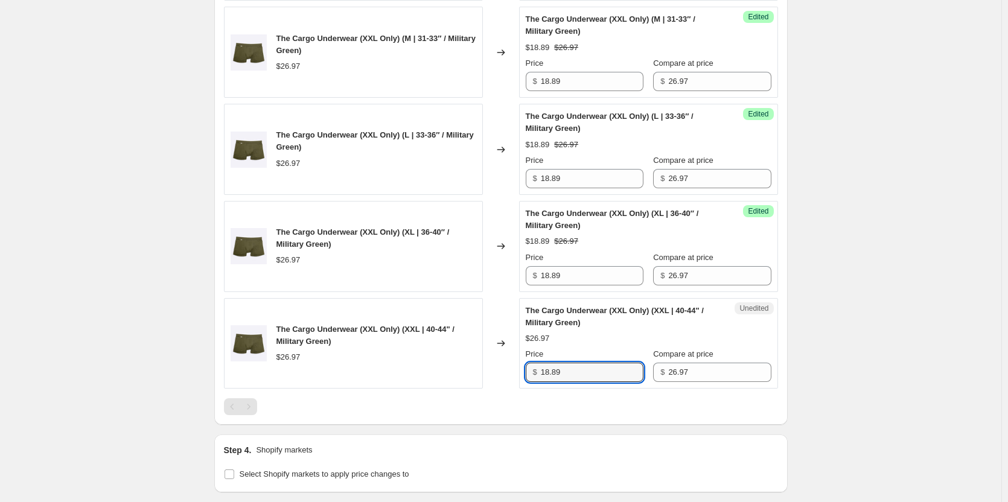
type input "18.89"
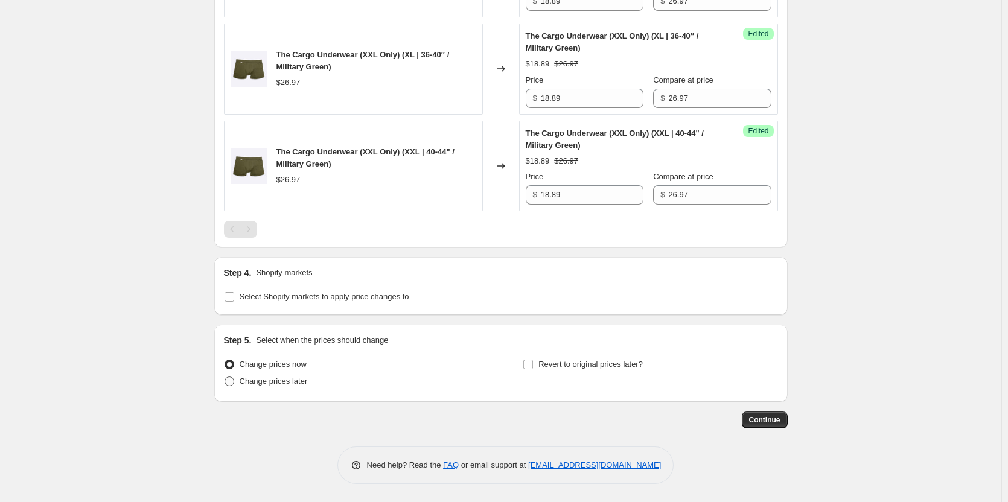
click at [283, 378] on span "Change prices later" at bounding box center [274, 381] width 68 height 9
click at [225, 377] on input "Change prices later" at bounding box center [224, 377] width 1 height 1
radio input "true"
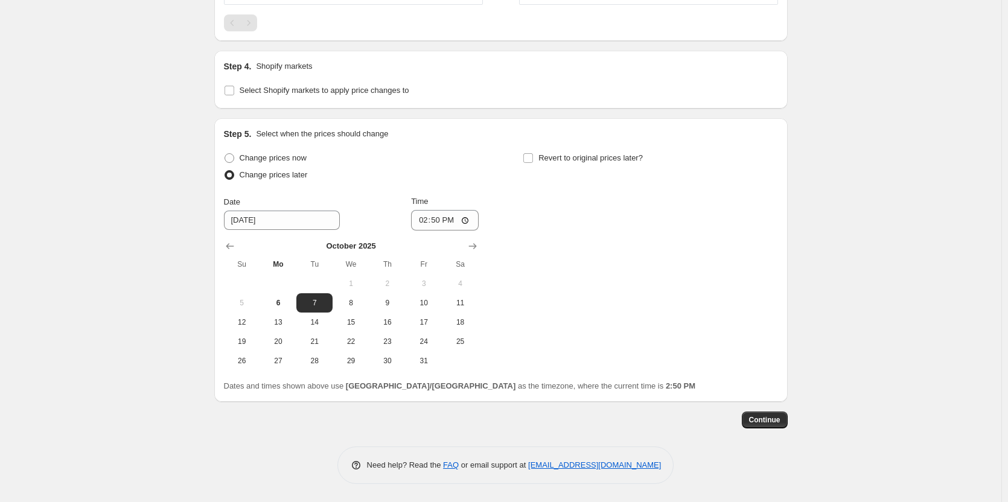
scroll to position [2174, 0]
click at [269, 301] on span "6" at bounding box center [278, 303] width 27 height 10
type input "[DATE]"
click at [441, 222] on input "14:50" at bounding box center [445, 220] width 68 height 21
type input "16:30"
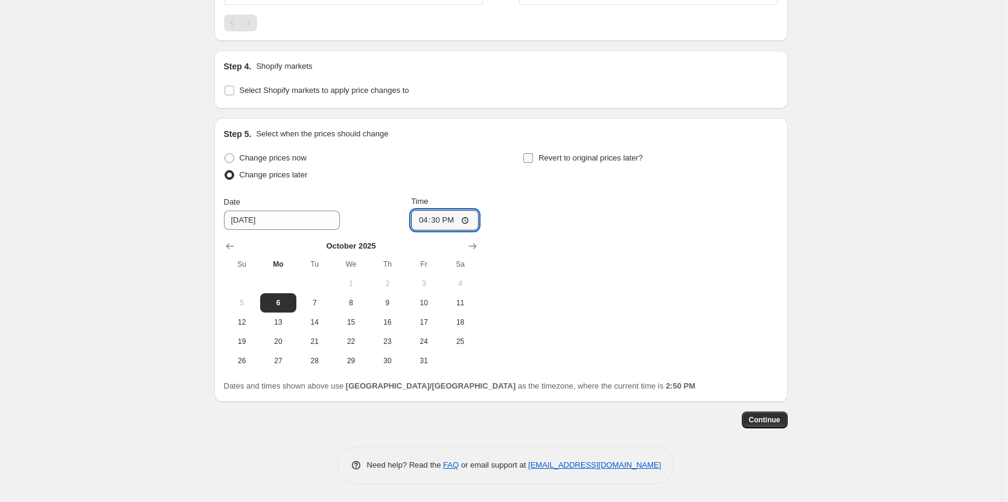
click at [593, 157] on span "Revert to original prices later?" at bounding box center [590, 157] width 104 height 9
click at [533, 157] on input "Revert to original prices later?" at bounding box center [528, 158] width 10 height 10
checkbox input "true"
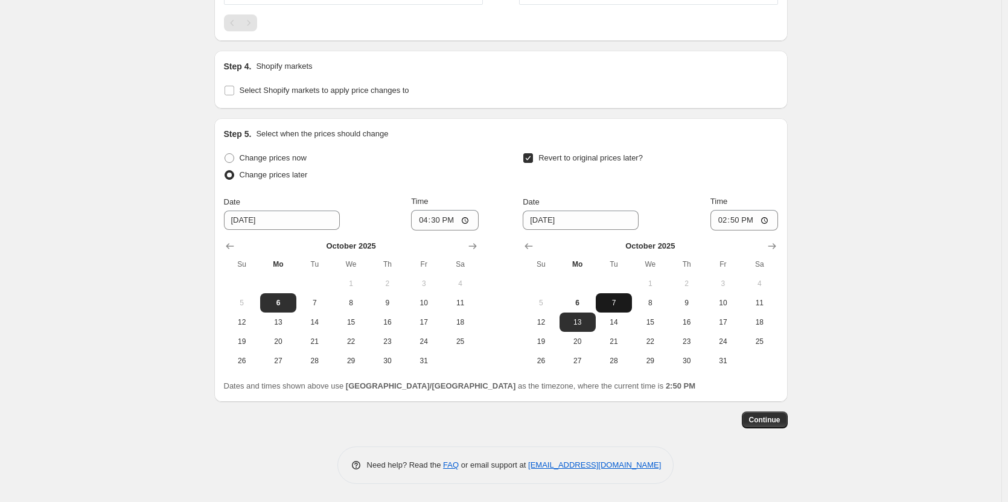
click at [611, 302] on span "7" at bounding box center [613, 303] width 27 height 10
type input "[DATE]"
click at [743, 218] on input "14:50" at bounding box center [744, 220] width 68 height 21
type input "16:00"
click at [772, 422] on span "Continue" at bounding box center [764, 420] width 31 height 10
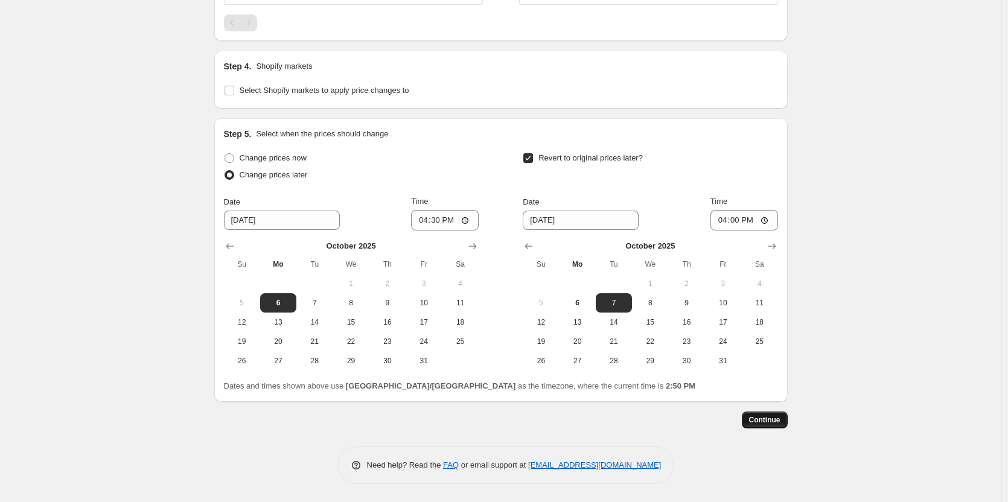
scroll to position [0, 0]
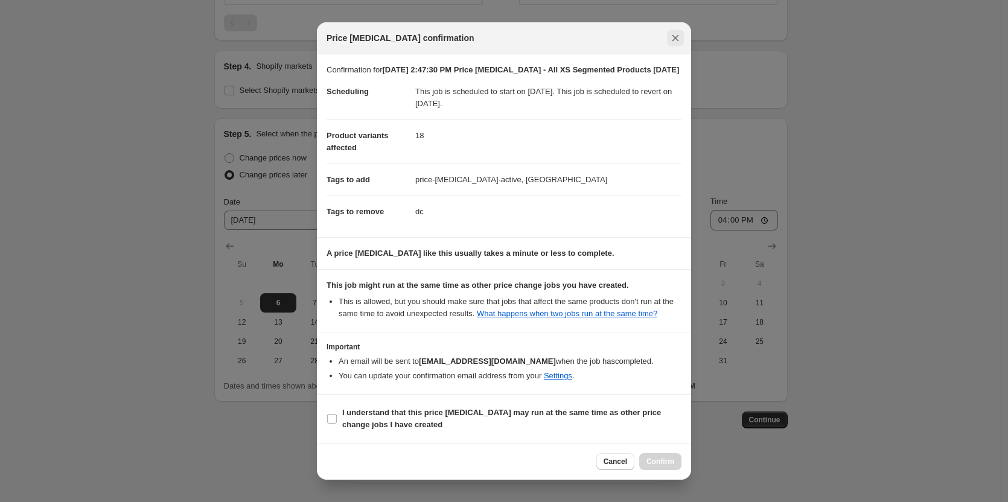
click at [680, 40] on button "Close" at bounding box center [675, 38] width 17 height 17
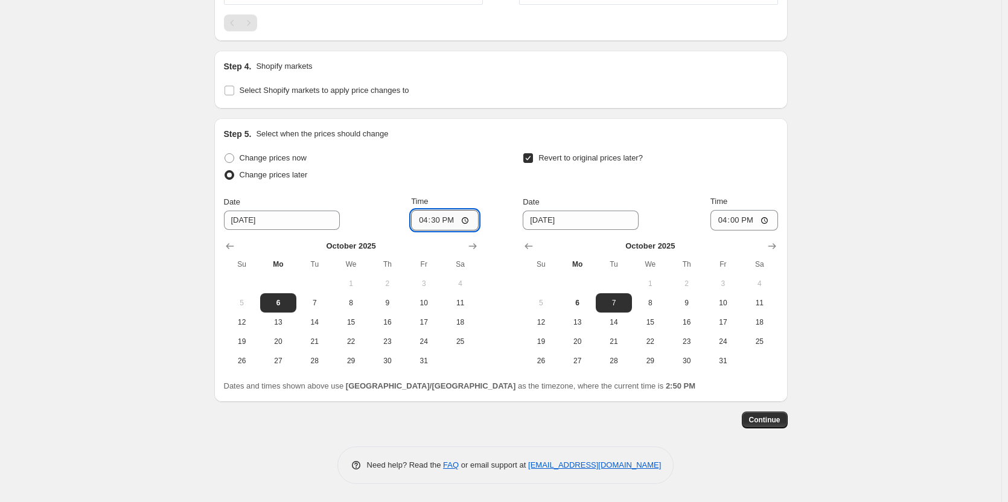
click at [443, 221] on input "16:30" at bounding box center [445, 220] width 68 height 21
click at [451, 220] on input "16:30" at bounding box center [445, 220] width 68 height 21
click at [441, 221] on input "16:30" at bounding box center [445, 220] width 68 height 21
type input "16:40"
click at [771, 425] on button "Continue" at bounding box center [765, 420] width 46 height 17
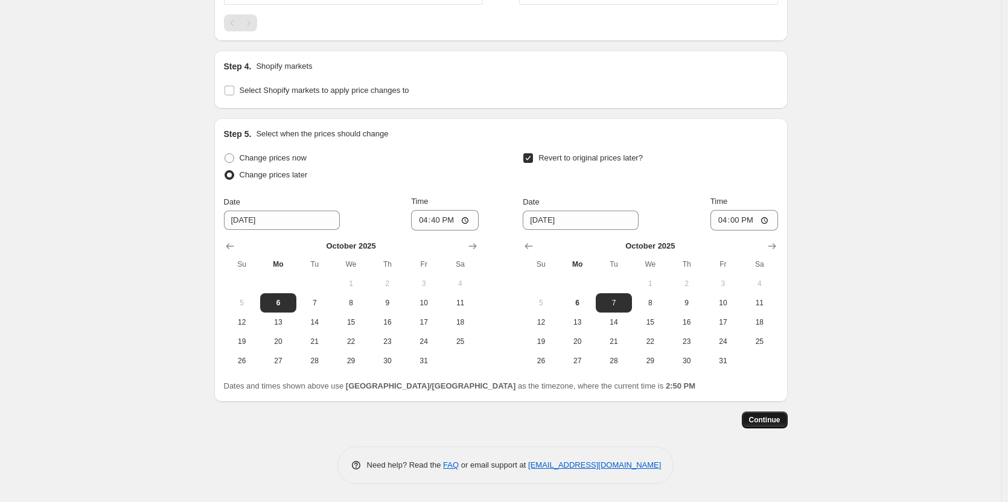
scroll to position [0, 0]
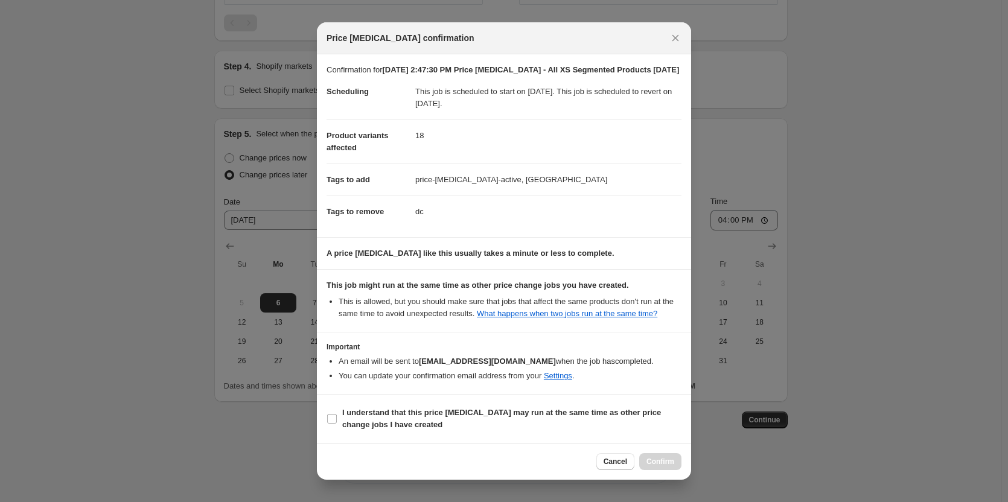
click at [909, 304] on div at bounding box center [504, 251] width 1008 height 502
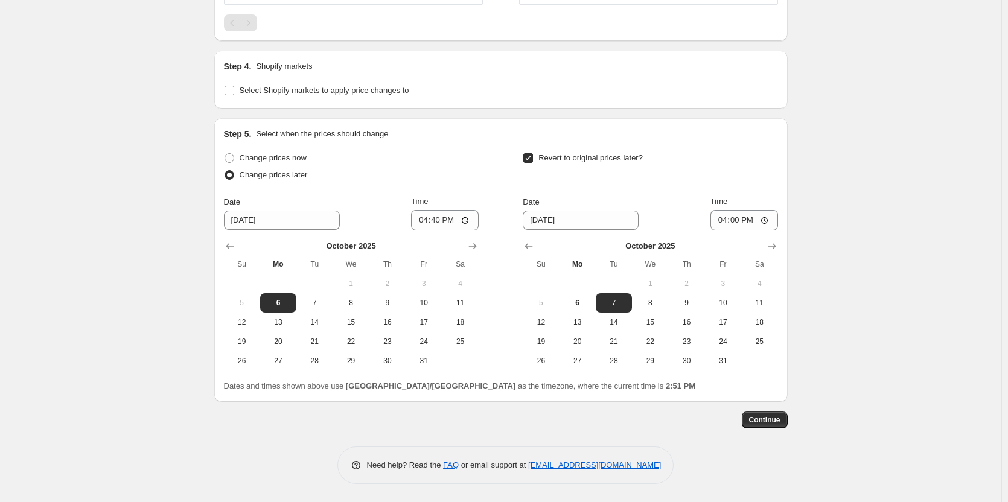
scroll to position [2174, 0]
click at [441, 222] on input "16:40" at bounding box center [445, 220] width 68 height 21
type input "17:00"
click at [743, 221] on input "16:00" at bounding box center [744, 220] width 68 height 21
type input "17:00"
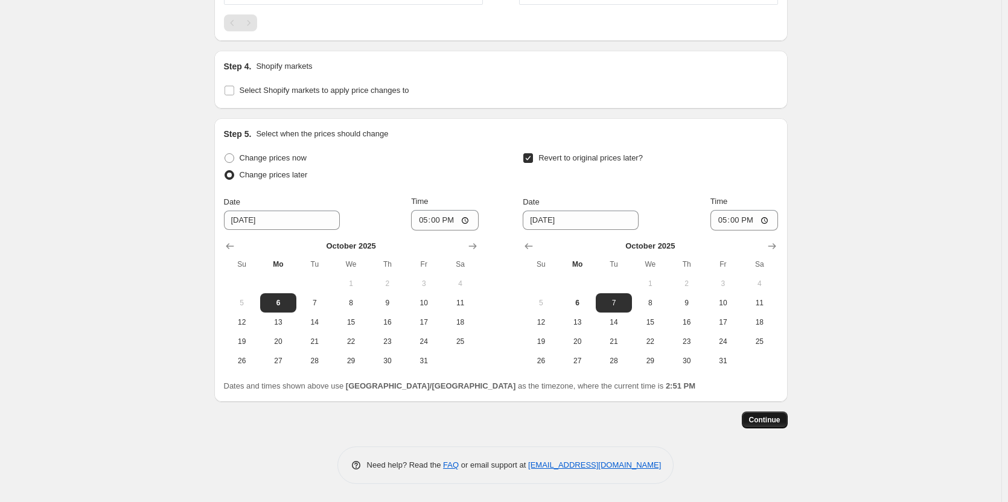
click at [759, 416] on span "Continue" at bounding box center [764, 420] width 31 height 10
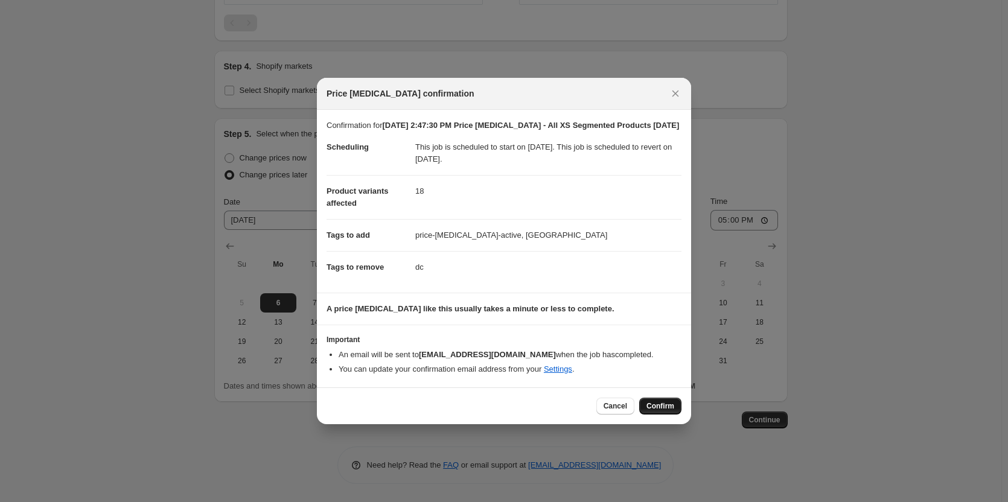
click at [652, 411] on span "Confirm" at bounding box center [660, 406] width 28 height 10
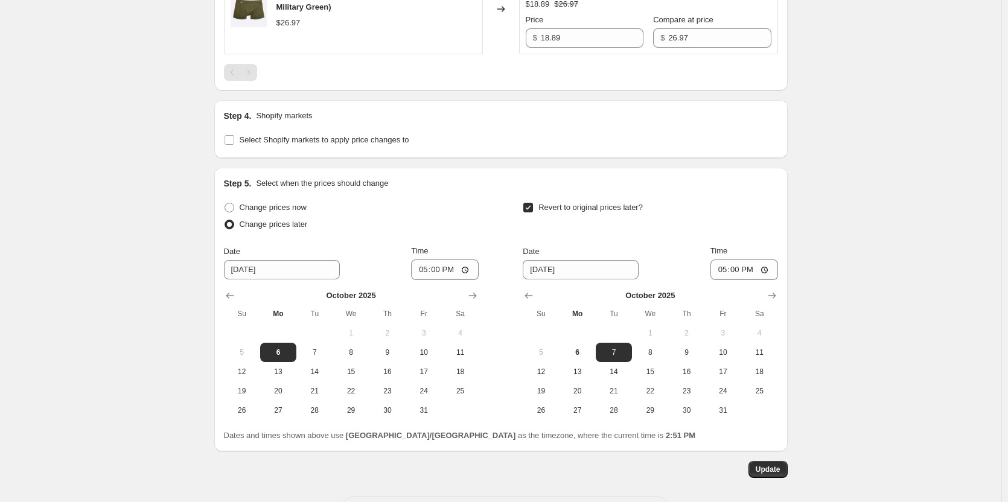
scroll to position [2018, 0]
